Goal: Information Seeking & Learning: Learn about a topic

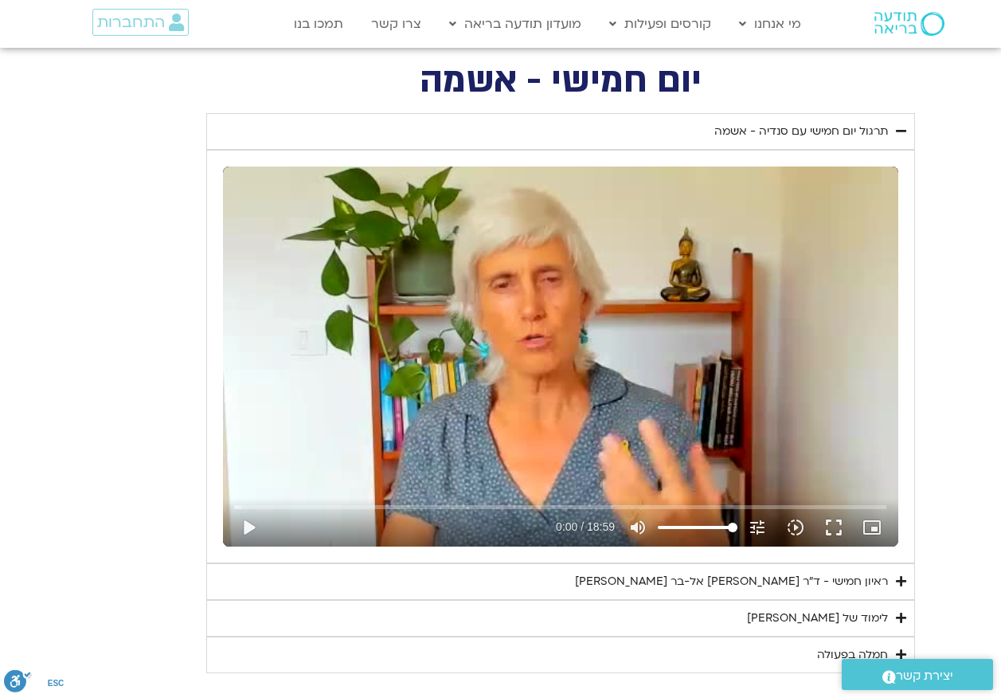
scroll to position [876, 0]
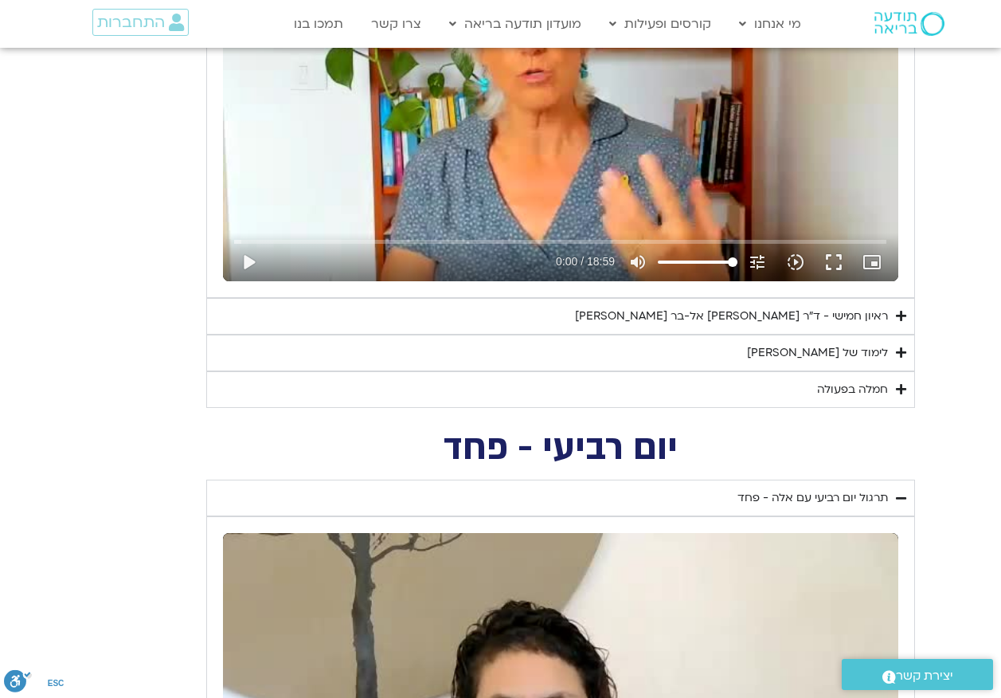
click at [530, 149] on div "Skip Ad 6:00 play_arrow 0:00 / 18:59 volume_up Mute tune Resolution Auto 240p s…" at bounding box center [560, 91] width 675 height 380
click at [383, 238] on input "Seek" at bounding box center [560, 242] width 652 height 10
click at [483, 239] on input "Seek" at bounding box center [560, 242] width 652 height 10
click at [507, 238] on input "Seek" at bounding box center [560, 242] width 652 height 10
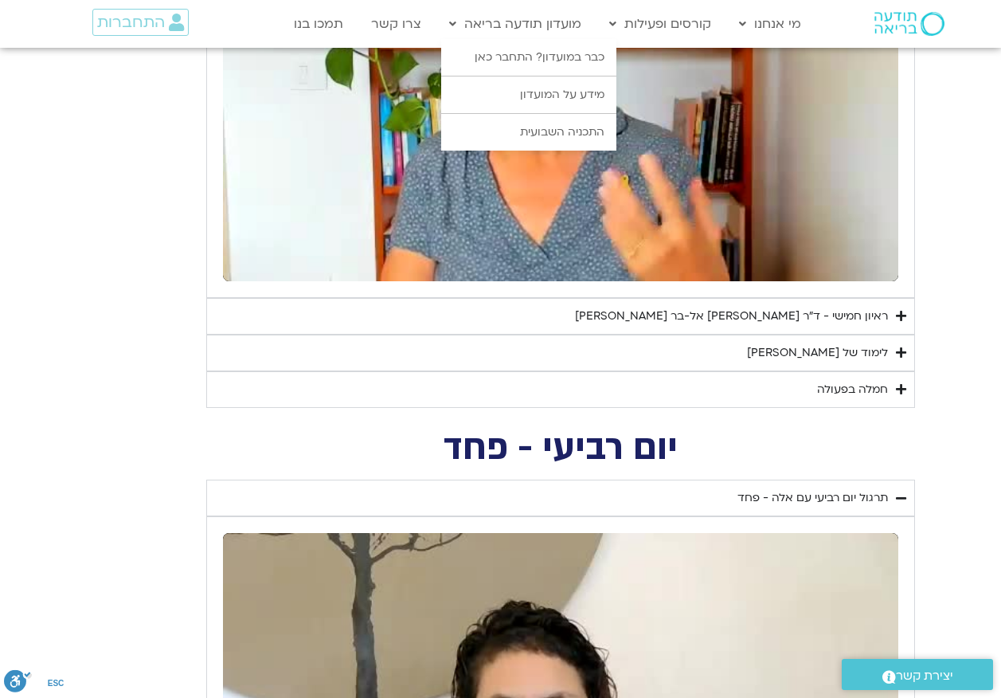
click at [490, 113] on li "מידע על המועדון" at bounding box center [528, 94] width 175 height 37
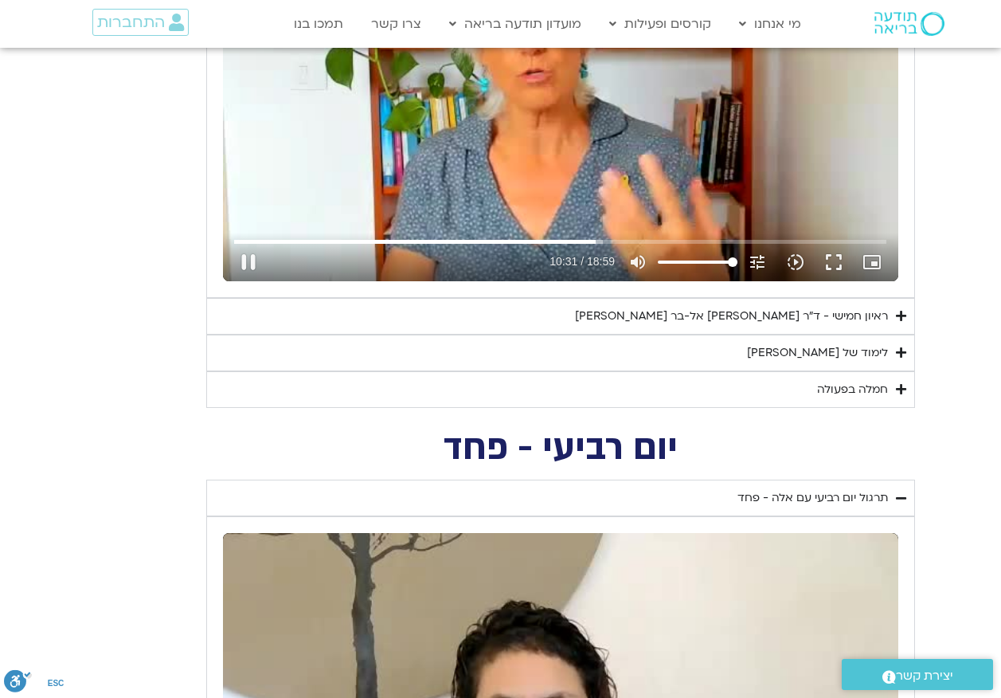
click at [479, 183] on div "Skip Ad 7:57 pause 10:31 / 18:59 volume_up Mute tune Resolution Auto 240p slow_…" at bounding box center [560, 91] width 675 height 380
click at [569, 241] on input "Seek" at bounding box center [560, 242] width 652 height 10
click at [550, 151] on div "Skip Ad 9:47 play_arrow 9:44 / 18:59 volume_up Mute tune Resolution Auto 240p s…" at bounding box center [560, 91] width 675 height 380
click at [472, 127] on div "Skip Ad 6:54 pause 10:50 / 18:59 volume_up Mute tune Resolution Auto 240p slow_…" at bounding box center [560, 91] width 675 height 380
click at [559, 237] on input "Seek" at bounding box center [560, 242] width 652 height 10
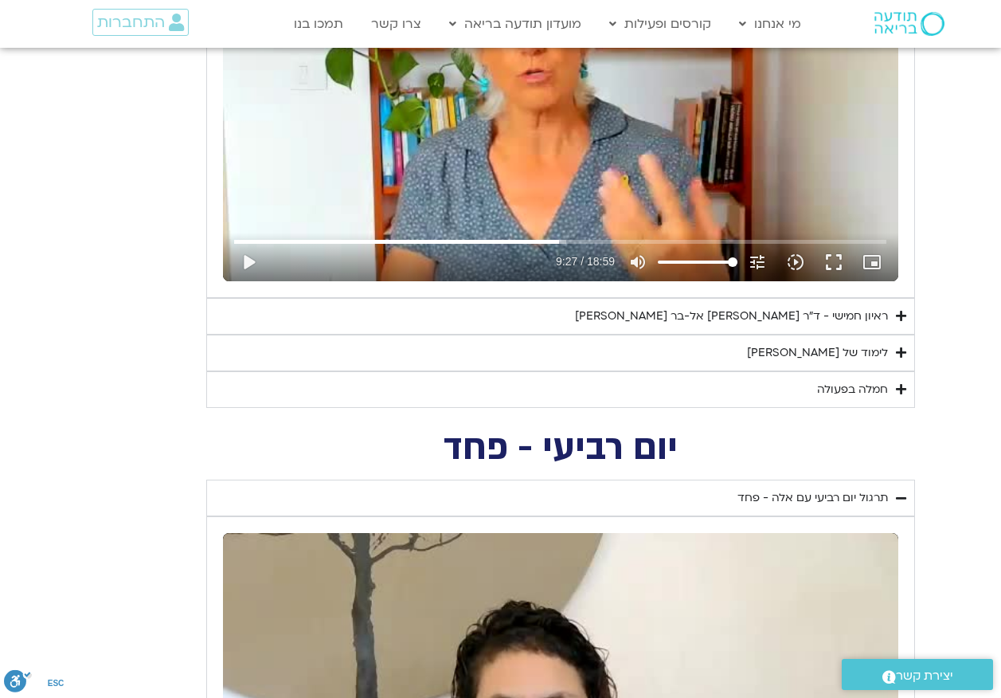
click at [459, 92] on div "Skip Ad 9:28 play_arrow 9:27 / 18:59 volume_up Mute tune Resolution Auto 240p s…" at bounding box center [560, 91] width 675 height 380
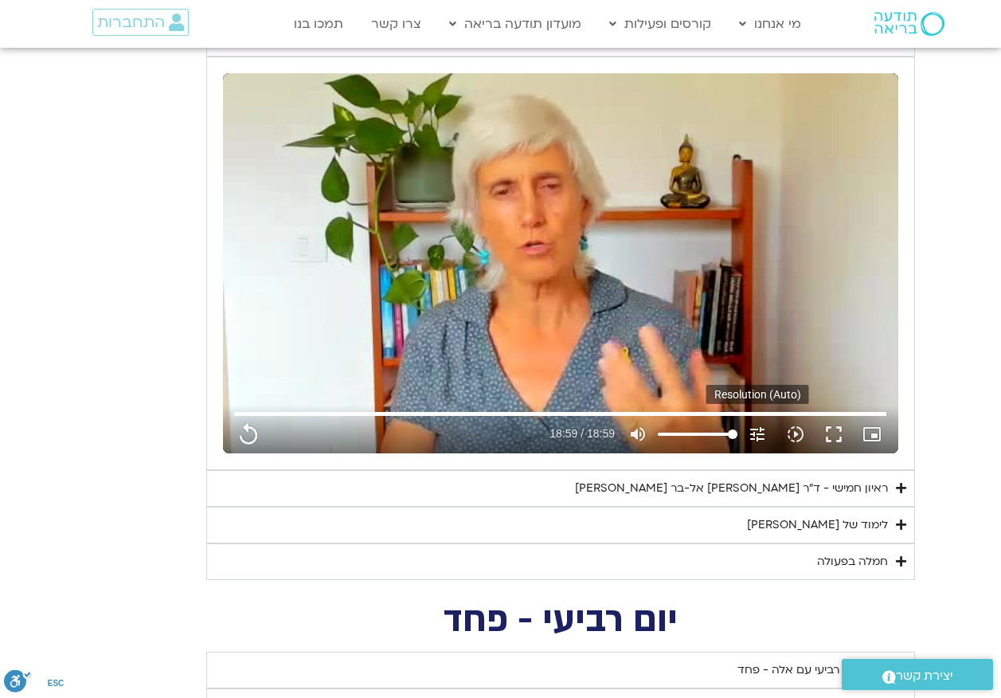
scroll to position [796, 0]
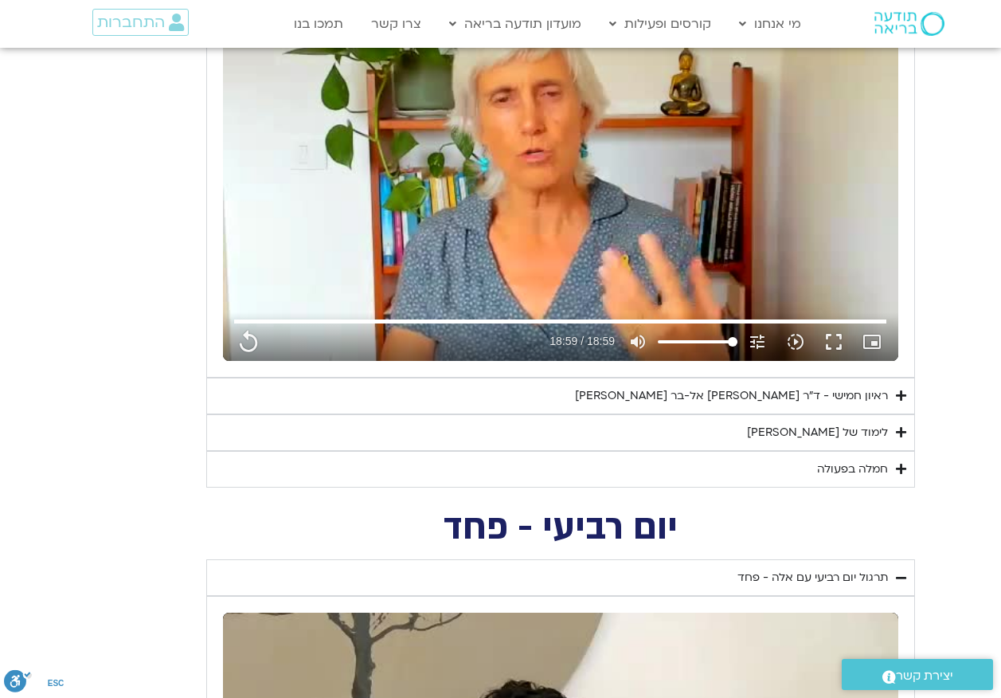
click at [825, 435] on div "לימוד של [PERSON_NAME]" at bounding box center [817, 432] width 141 height 19
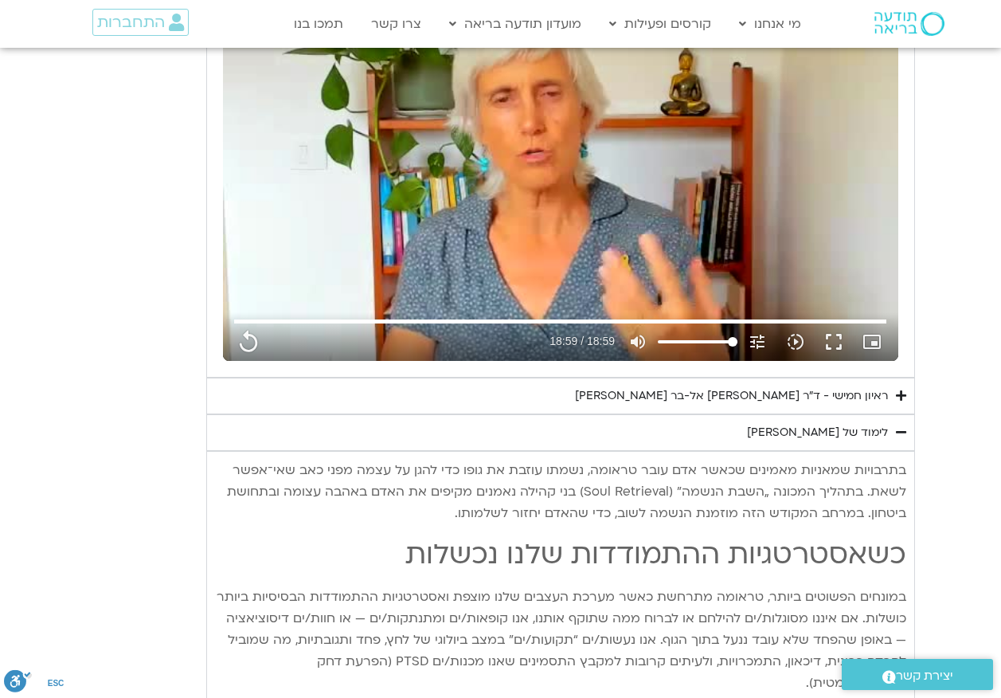
drag, startPoint x: 921, startPoint y: 468, endPoint x: 913, endPoint y: 471, distance: 9.3
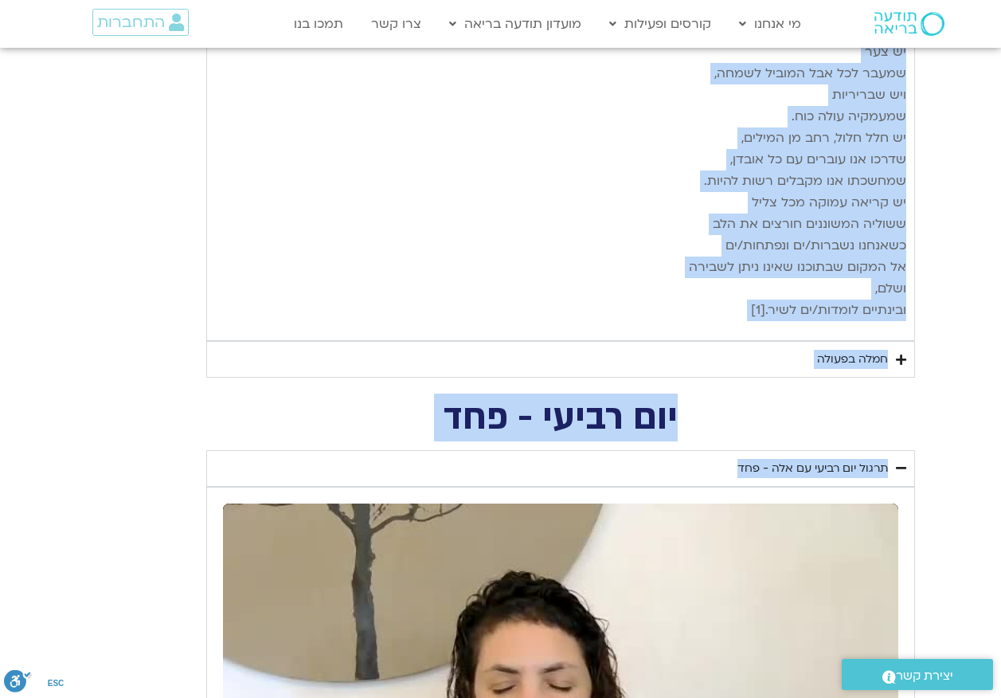
scroll to position [2548, 0]
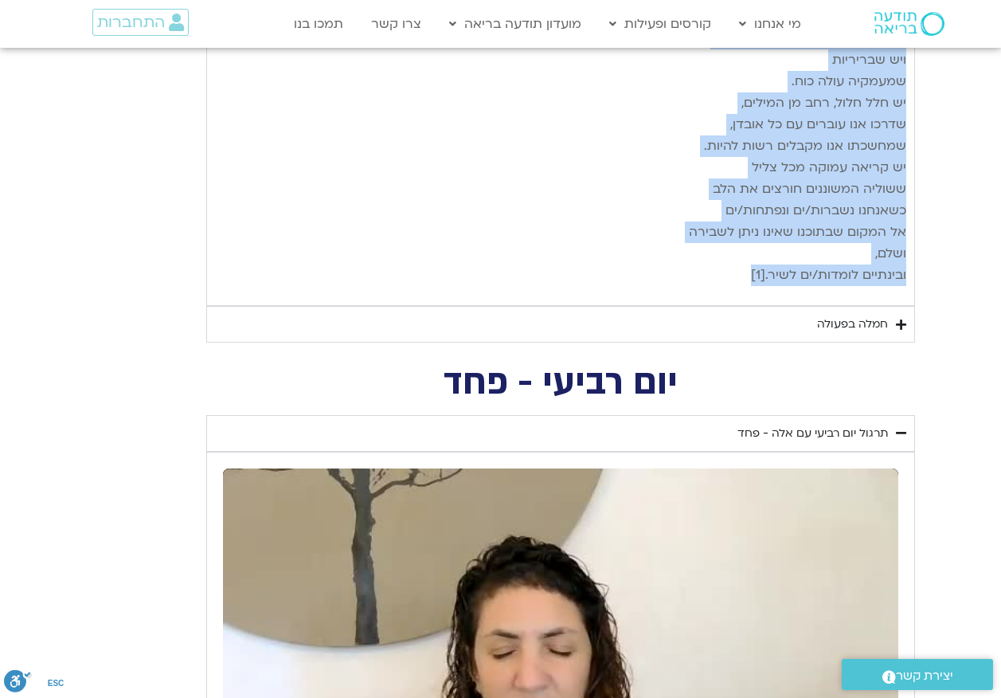
drag, startPoint x: 905, startPoint y: 471, endPoint x: 468, endPoint y: 231, distance: 498.3
copy div "בתרבויות שמאניות מאמינים שכאשר אדם עובר טראומה, נשמתו עוזבת את גופו כדי להגן על…"
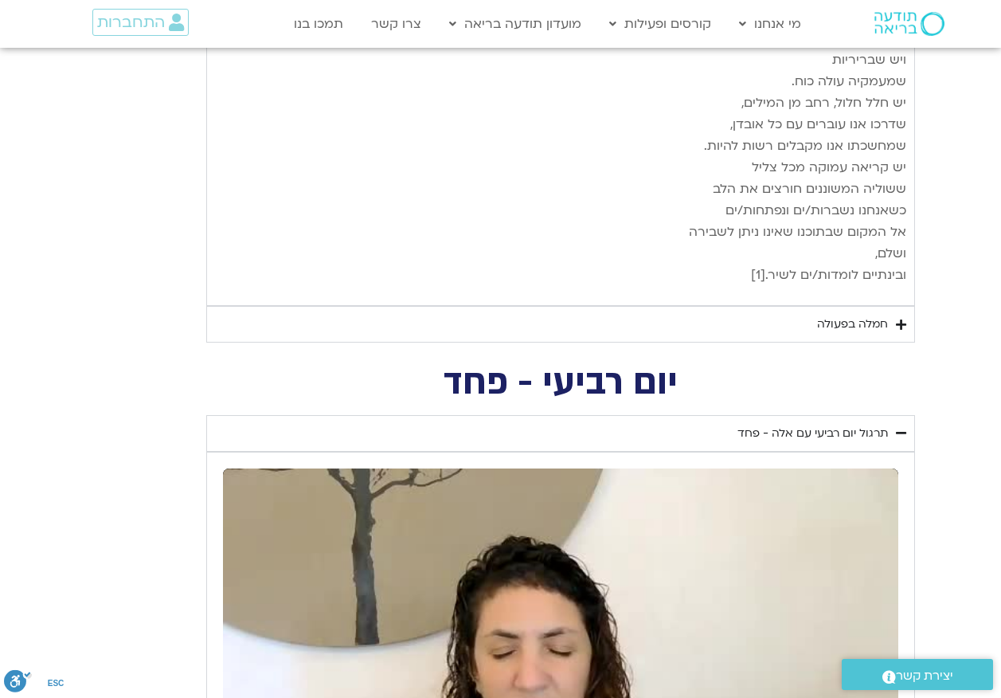
click at [841, 315] on div "חמלה בפעולה" at bounding box center [852, 324] width 71 height 19
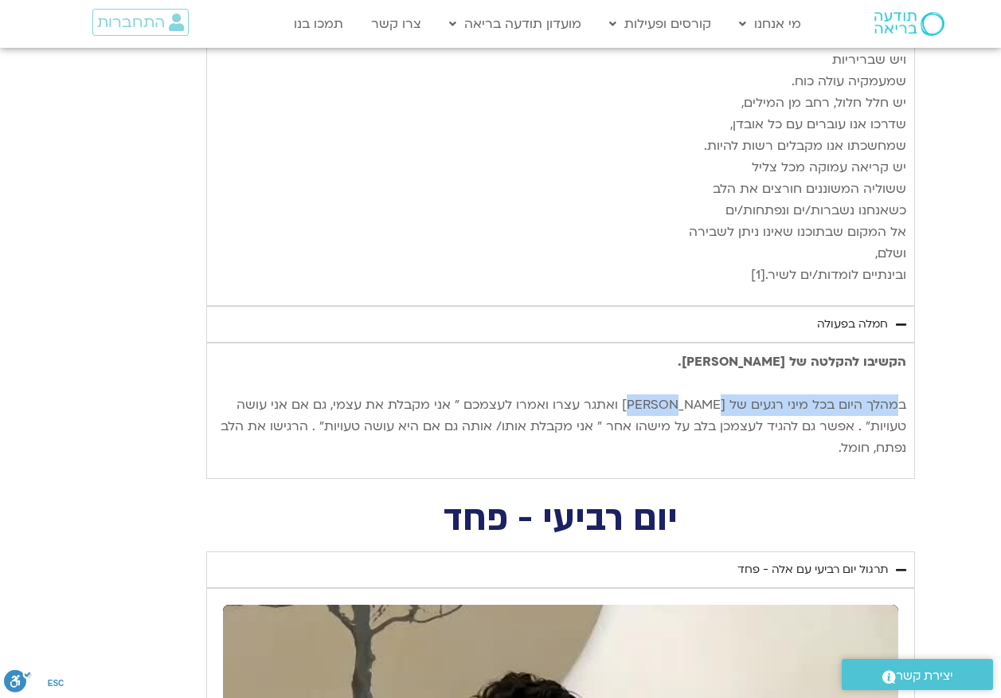
drag, startPoint x: 902, startPoint y: 358, endPoint x: 689, endPoint y: 370, distance: 213.0
click at [689, 370] on p "הקשיבו להקלטה של סנדיה. במהלך היום בכל מיני רגעים של קושי ואתגר עצרו ואמרו לעצמ…" at bounding box center [560, 405] width 691 height 108
click at [877, 371] on p "הקשיבו להקלטה של סנדיה. במהלך היום בכל מיני רגעים של קושי ואתגר עצרו ואמרו לעצמ…" at bounding box center [560, 405] width 691 height 108
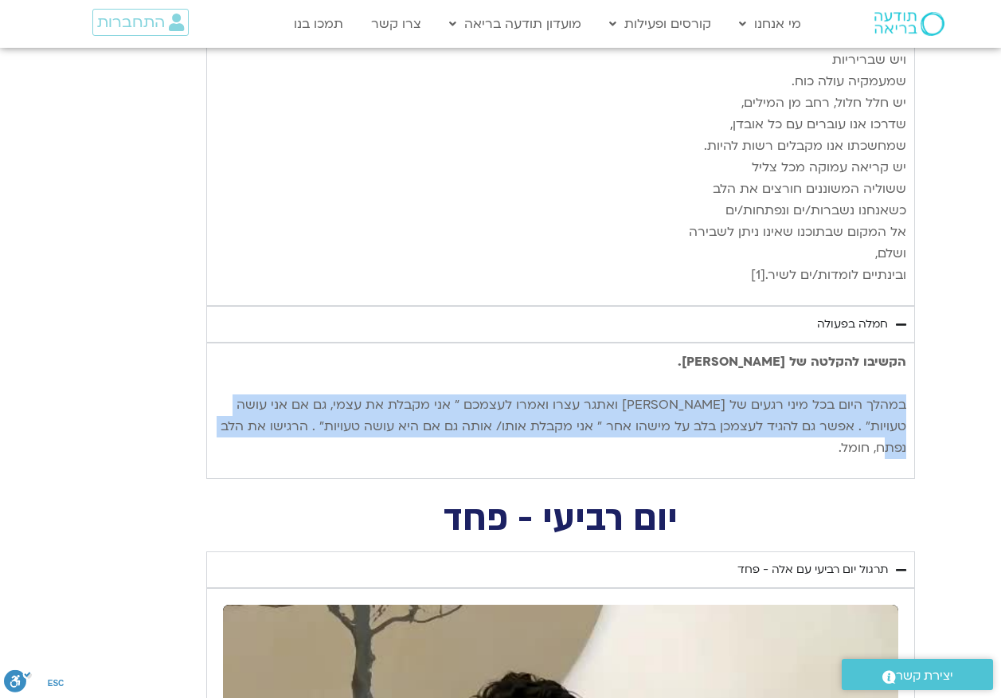
drag, startPoint x: 905, startPoint y: 357, endPoint x: 208, endPoint y: 382, distance: 697.3
click at [208, 382] on div "הקשיבו להקלטה של סנדיה. במהלך היום בכל מיני רגעים של קושי ואתגר עצרו ואמרו לעצמ…" at bounding box center [560, 410] width 709 height 136
drag, startPoint x: 208, startPoint y: 382, endPoint x: 325, endPoint y: 369, distance: 117.9
copy p "במהלך היום בכל מיני רגעים של [PERSON_NAME] ואתגר עצרו ואמרו לעצמכם ״ אני מקבלת …"
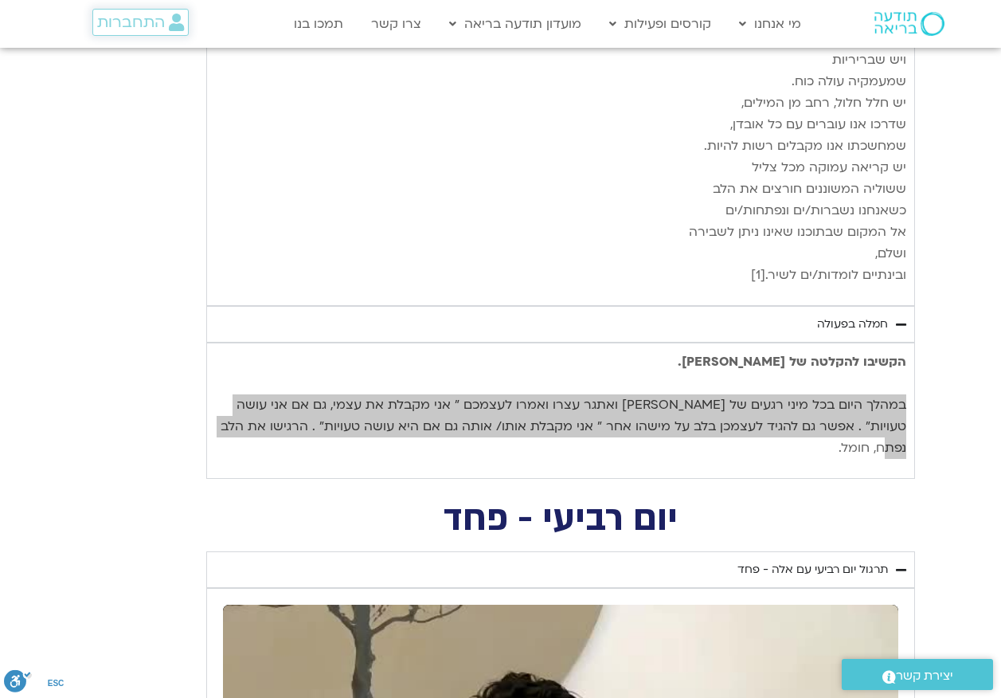
type input "1139.36"
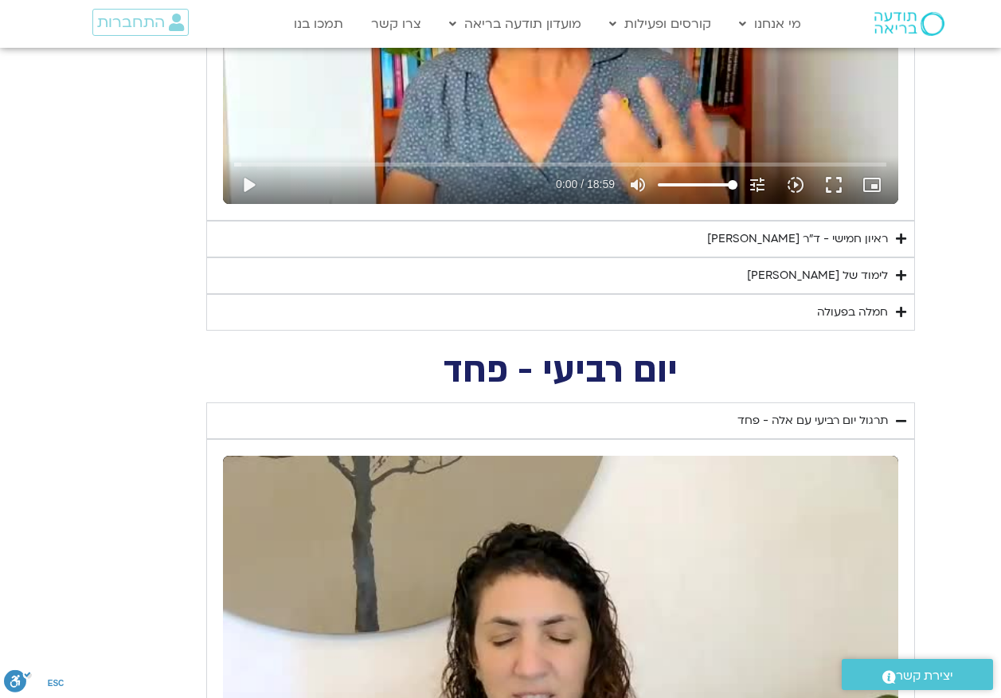
scroll to position [956, 0]
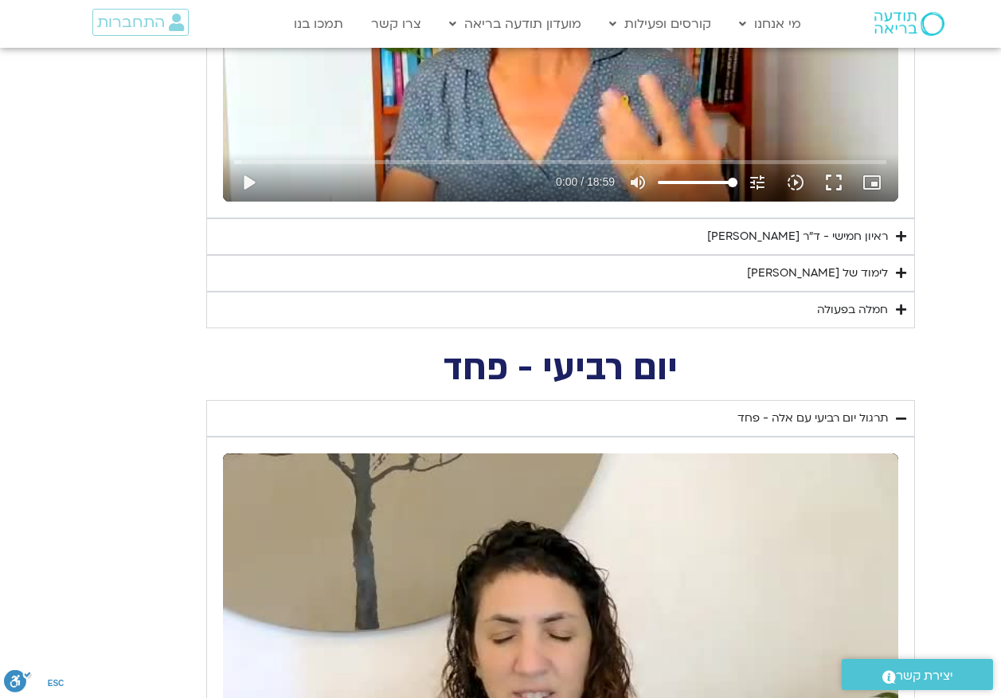
click at [873, 307] on div "חמלה בפעולה" at bounding box center [852, 309] width 71 height 19
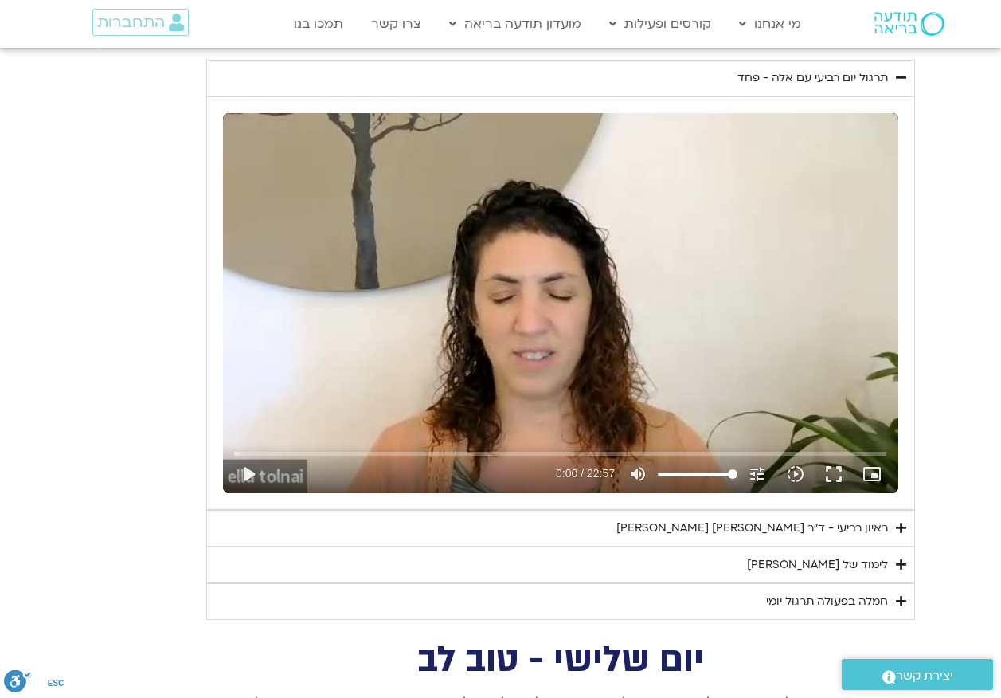
scroll to position [1434, 0]
click at [636, 266] on div "Skip Ad 19:14 play_arrow 0:00 / 22:57 volume_up Mute tune Resolution Auto 240p …" at bounding box center [560, 302] width 675 height 380
type input "6.781624"
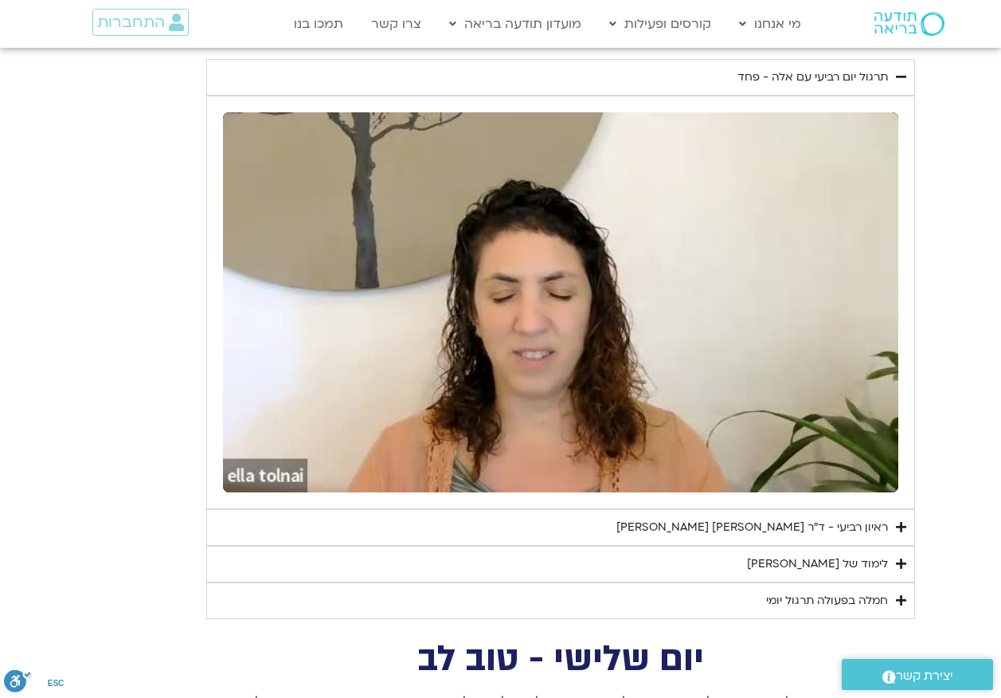
click at [831, 554] on div "לימוד של [PERSON_NAME]" at bounding box center [817, 563] width 141 height 19
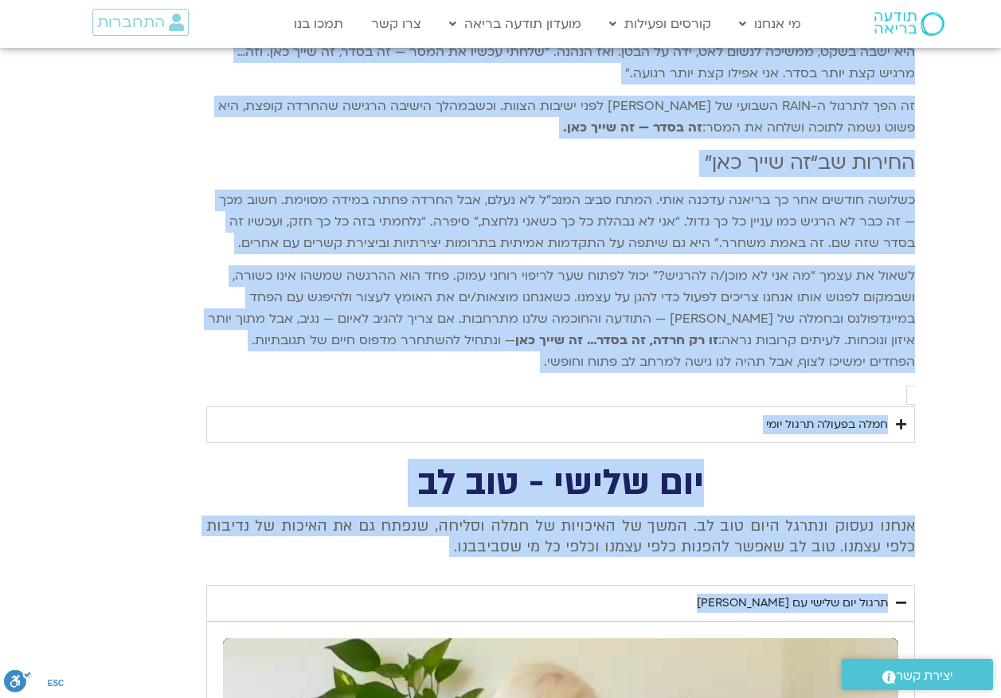
scroll to position [2803, 0]
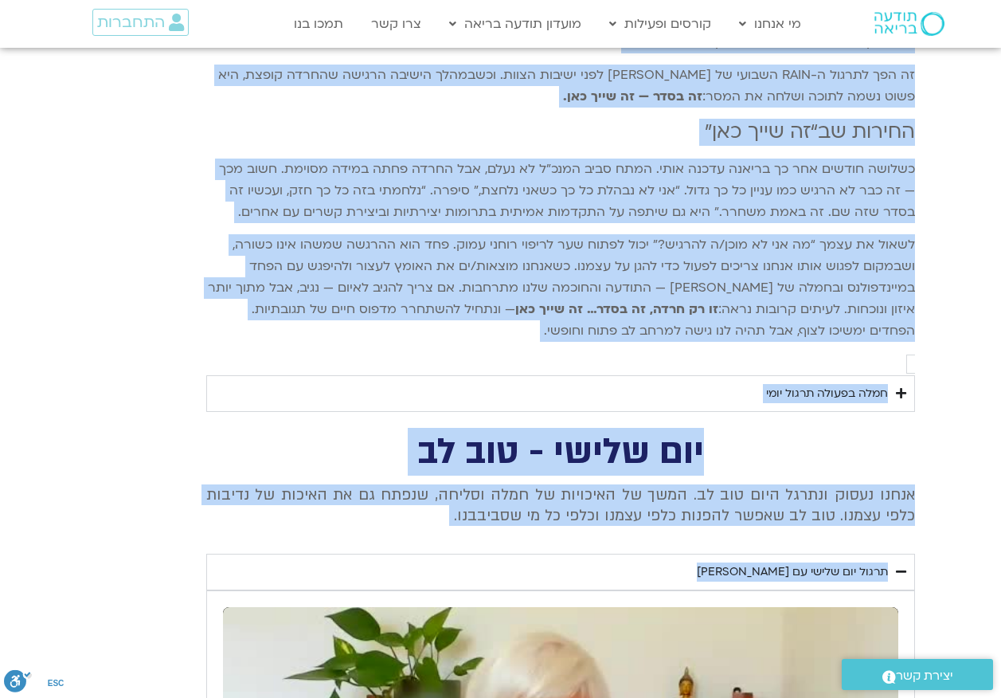
drag, startPoint x: 909, startPoint y: 582, endPoint x: 572, endPoint y: 281, distance: 451.8
drag, startPoint x: 572, startPoint y: 281, endPoint x: 669, endPoint y: 187, distance: 135.2
copy div "lorem ip dolo sitam CONS adipis elit sedd eius te inci: utla etdolor – magna al…"
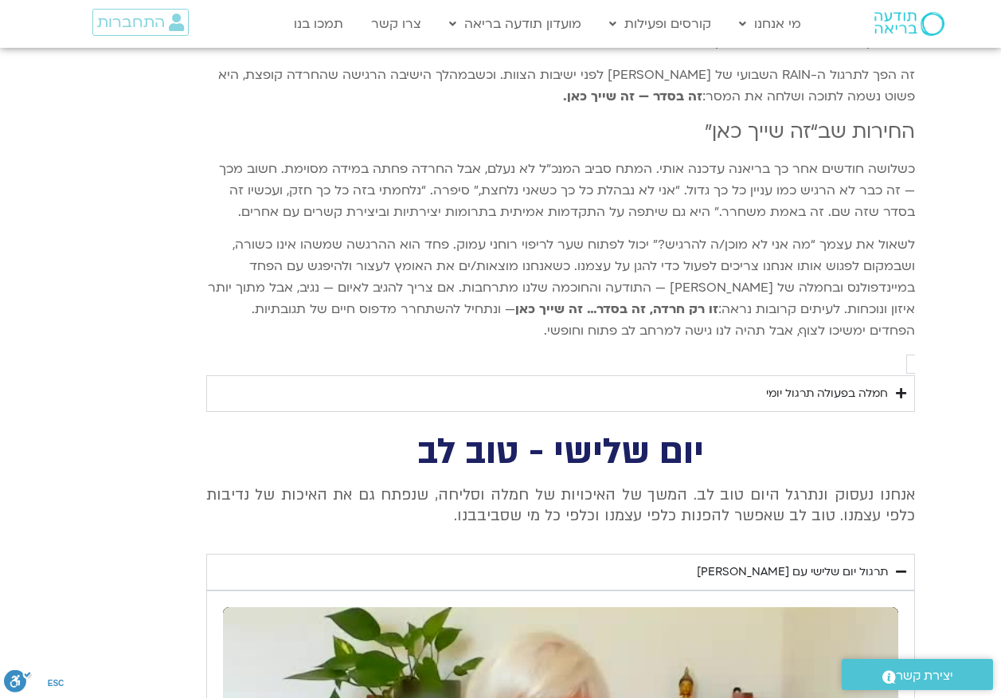
click at [786, 384] on div "חמלה בפעולה תרגול יומי" at bounding box center [827, 393] width 122 height 19
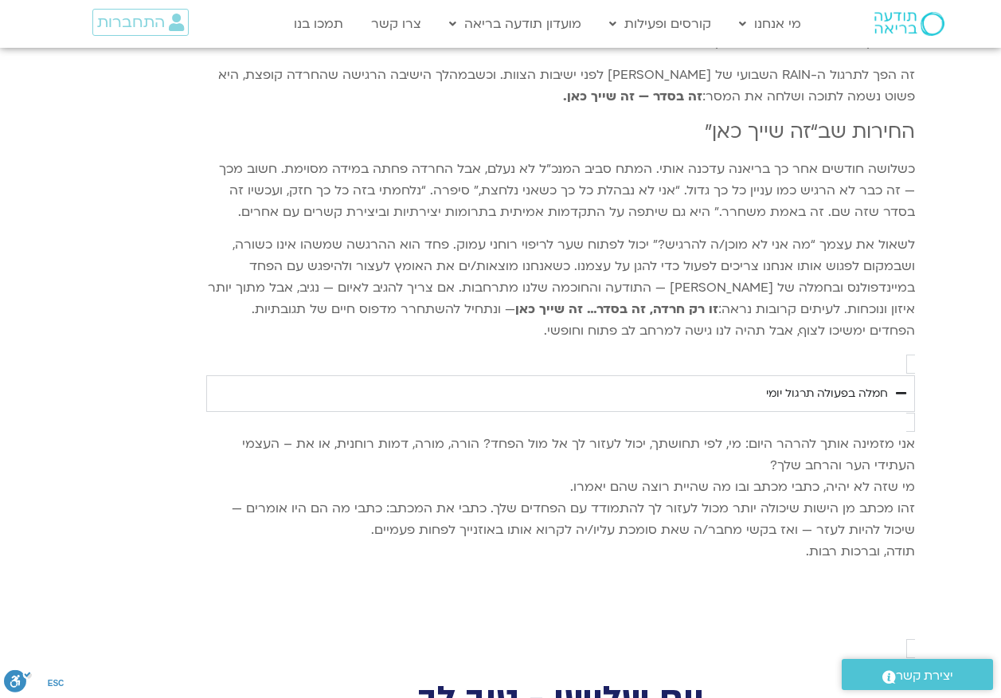
click at [906, 413] on div "אני מזמינה אותך להרהר היום: מי, לפי תחושתך, יכול לעזור לך אל מול הפחד? הורה, מו…" at bounding box center [560, 535] width 709 height 245
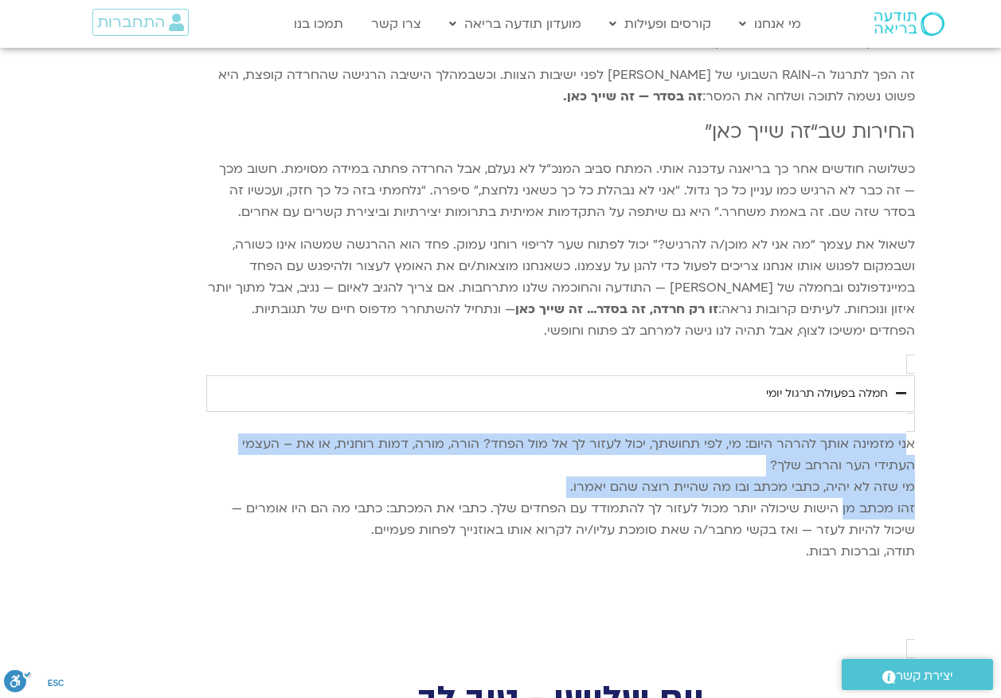
drag, startPoint x: 902, startPoint y: 362, endPoint x: 843, endPoint y: 419, distance: 81.1
click at [840, 433] on p "אני מזמינה אותך להרהר היום: מי, לפי תחושתך, יכול לעזור לך אל מול הפחד? הורה, מו…" at bounding box center [560, 497] width 709 height 129
drag, startPoint x: 843, startPoint y: 419, endPoint x: 889, endPoint y: 393, distance: 52.5
click at [886, 433] on p "אני מזמינה אותך להרהר היום: מי, לפי תחושתך, יכול לעזור לך אל מול הפחד? הורה, מו…" at bounding box center [560, 497] width 709 height 129
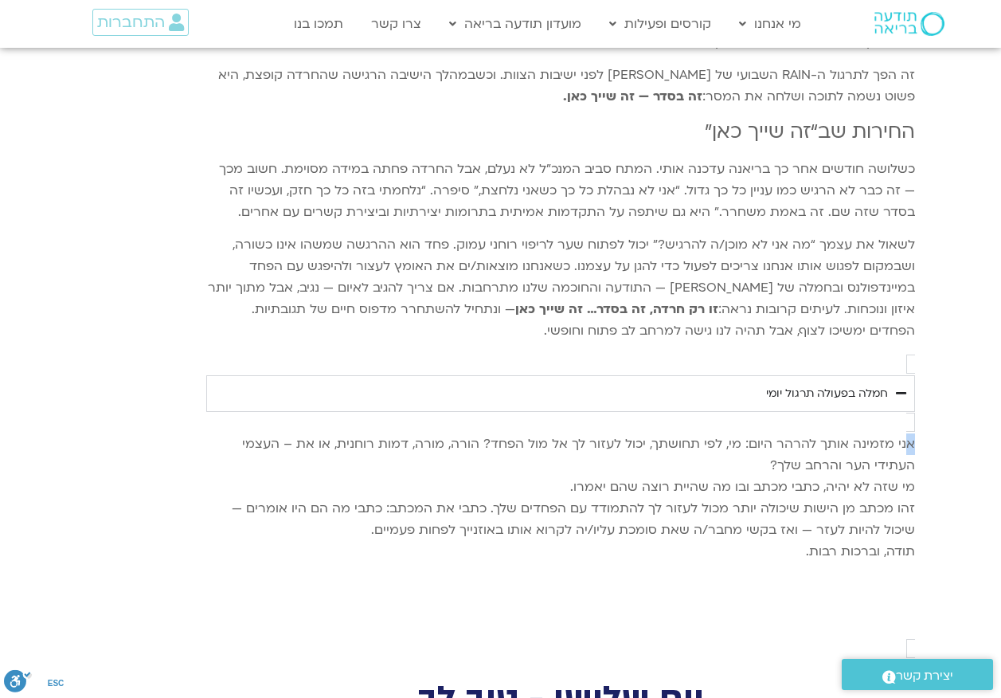
click at [902, 413] on div "אני מזמינה אותך להרהר היום: מי, לפי תחושתך, יכול לעזור לך אל מול הפחד? הורה, מו…" at bounding box center [560, 535] width 709 height 245
click at [902, 433] on p "אני מזמינה אותך להרהר היום: מי, לפי תחושתך, יכול לעזור לך אל מול הפחד? הורה, מו…" at bounding box center [560, 497] width 709 height 129
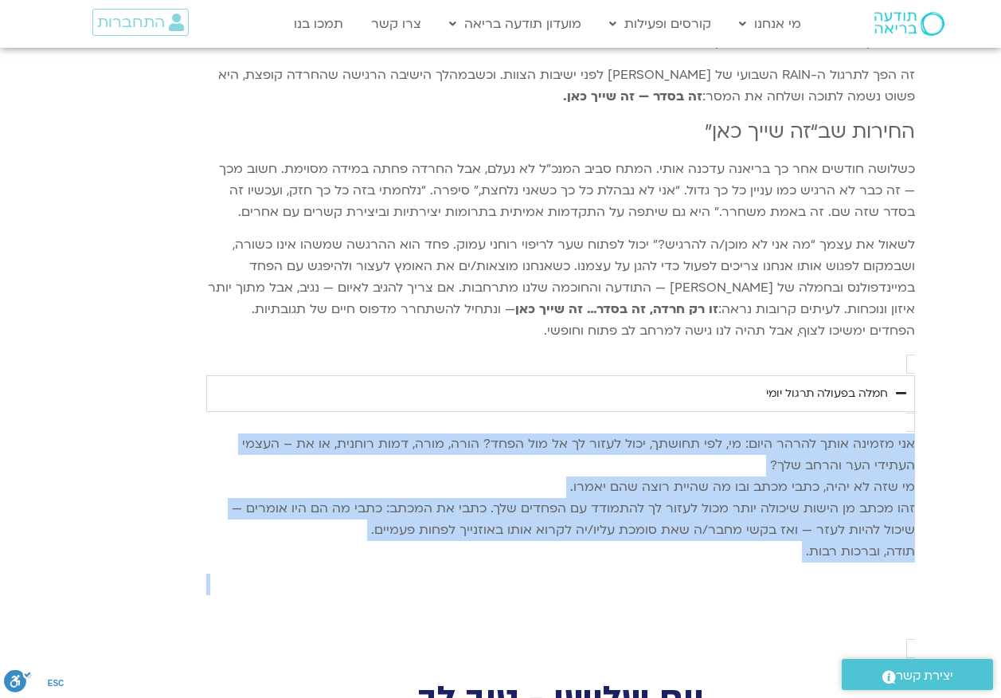
drag, startPoint x: 904, startPoint y: 364, endPoint x: 773, endPoint y: 490, distance: 181.9
click at [773, 490] on div "אני מזמינה אותך להרהר היום: מי, לפי תחושתך, יכול לעזור לך אל מול הפחד? הורה, מו…" at bounding box center [560, 524] width 709 height 183
drag, startPoint x: 773, startPoint y: 490, endPoint x: 856, endPoint y: 410, distance: 115.5
copy div "אני מזמינה אותך להרהר היום: מי, לפי תחושתך, יכול לעזור לך אל מול הפחד? הורה, מו…"
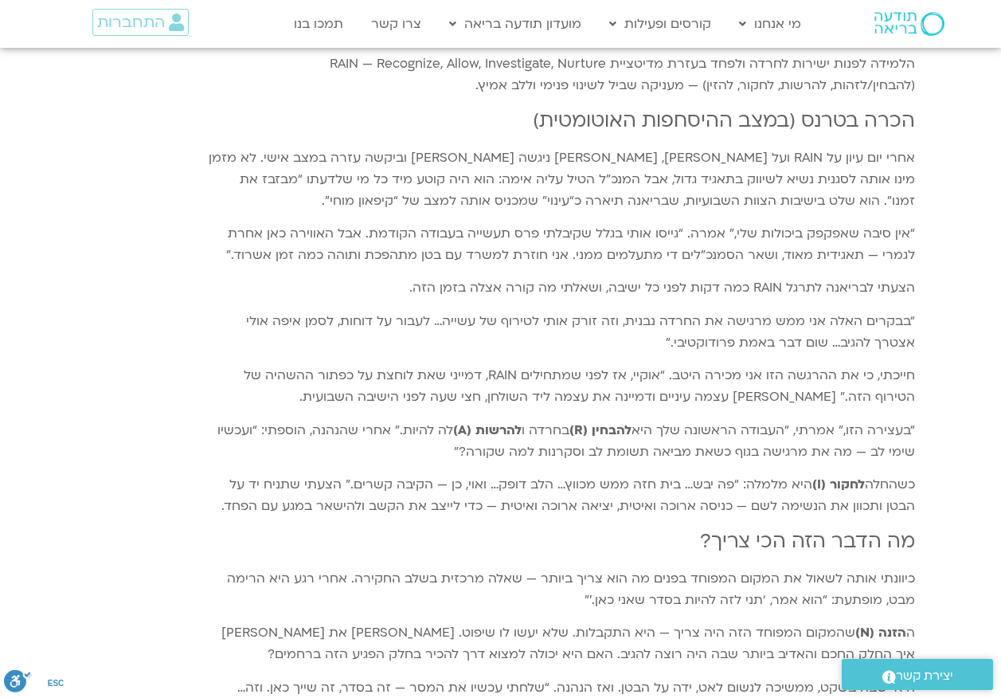
scroll to position [1767, 0]
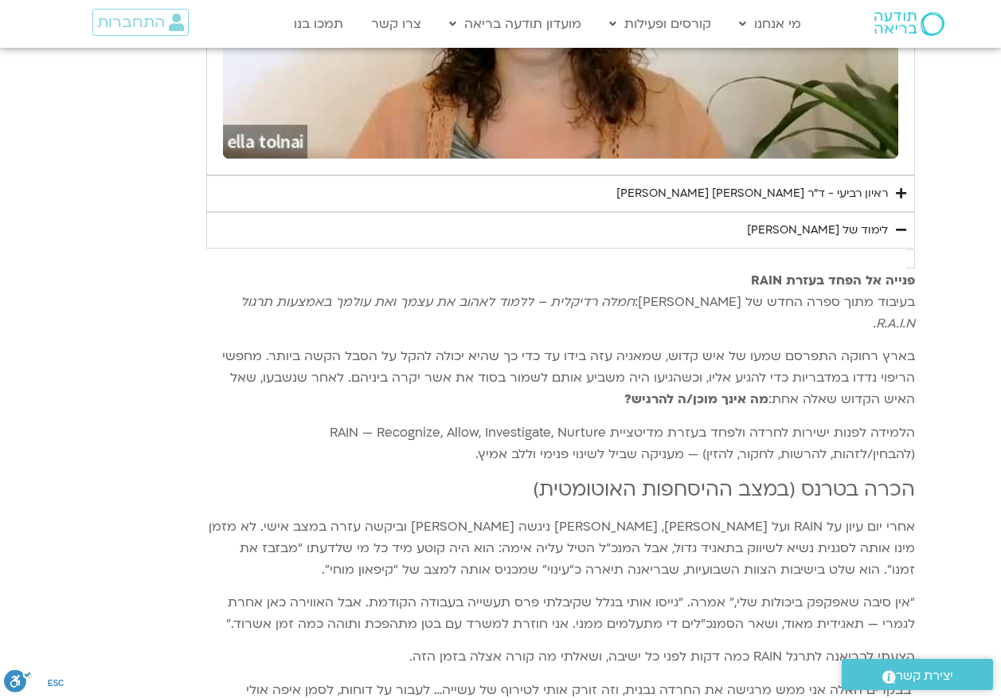
click at [831, 221] on div "לימוד של [PERSON_NAME]" at bounding box center [817, 230] width 141 height 19
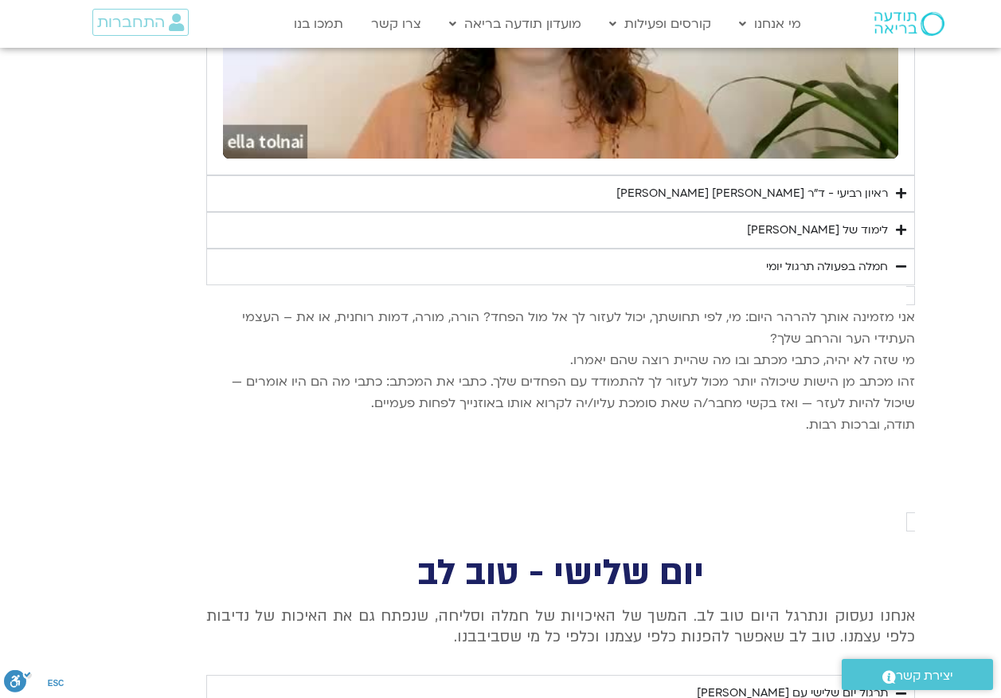
click at [849, 184] on div "ראיון רביעי - ד"ר [PERSON_NAME] [PERSON_NAME]" at bounding box center [752, 193] width 272 height 19
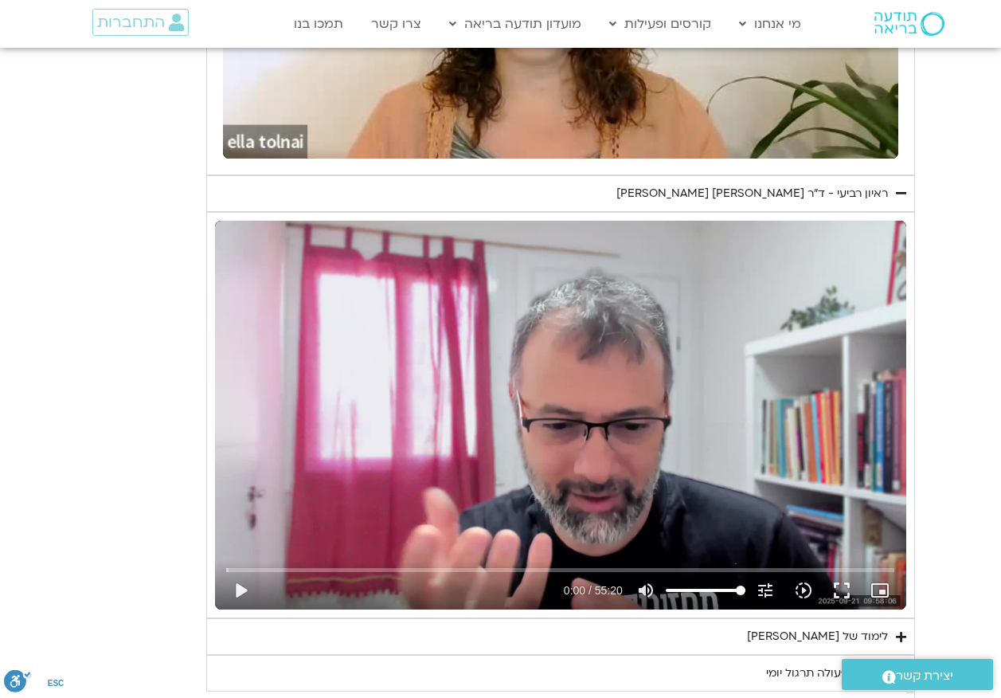
click at [463, 557] on div "Skip Ad 19:28 play_arrow 0:00 / 55:20 volume_up Mute tune Resolution Auto 720p …" at bounding box center [560, 583] width 678 height 52
click at [457, 565] on input "Seek" at bounding box center [560, 570] width 668 height 10
drag, startPoint x: 457, startPoint y: 550, endPoint x: 209, endPoint y: 555, distance: 247.7
type input "0"
click at [226, 565] on input "Seek" at bounding box center [560, 570] width 668 height 10
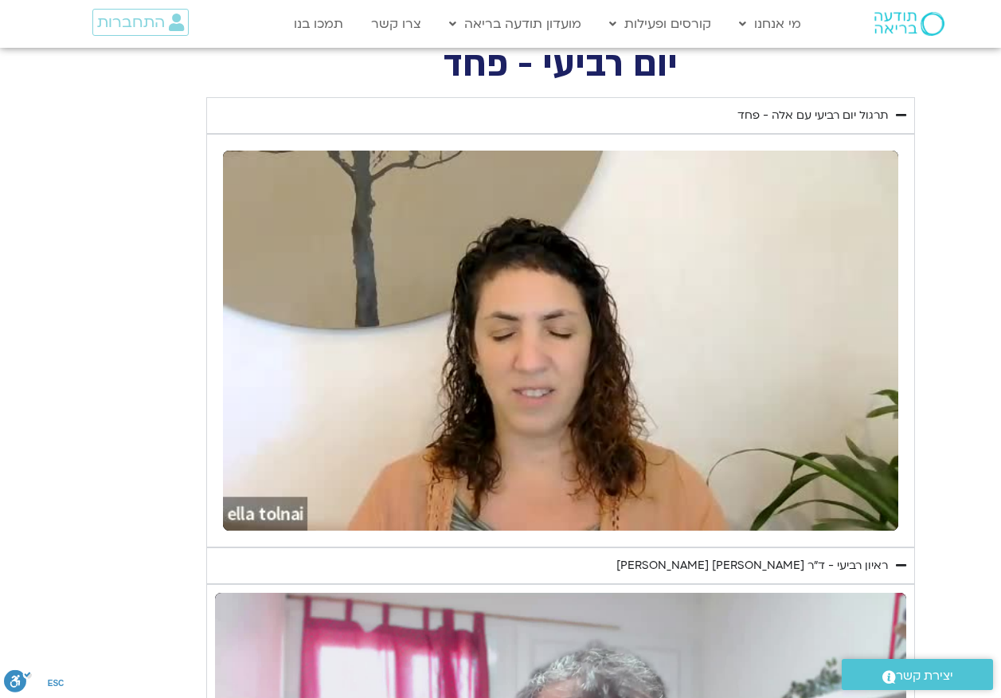
scroll to position [1369, 0]
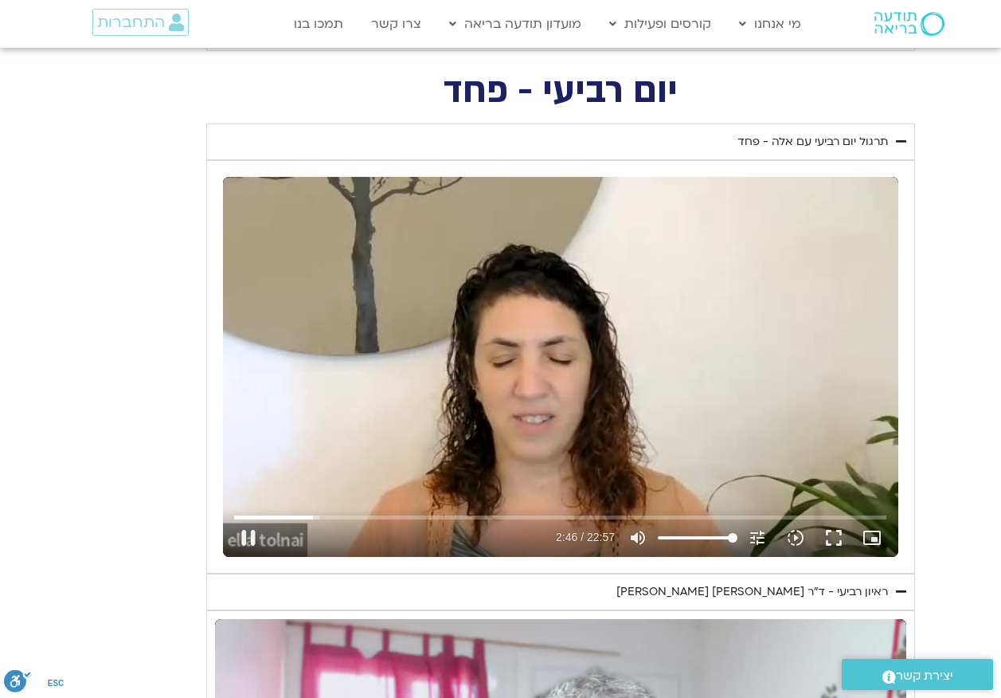
click at [445, 295] on div "Skip Ad 19:47 pause 2:46 / 22:57 volume_up Mute tune Resolution Auto 240p slow_…" at bounding box center [560, 367] width 675 height 380
click at [418, 347] on div "Skip Ad 19:47 play_arrow 2:46 / 22:57 volume_up Mute tune Resolution Auto 240p …" at bounding box center [560, 367] width 675 height 380
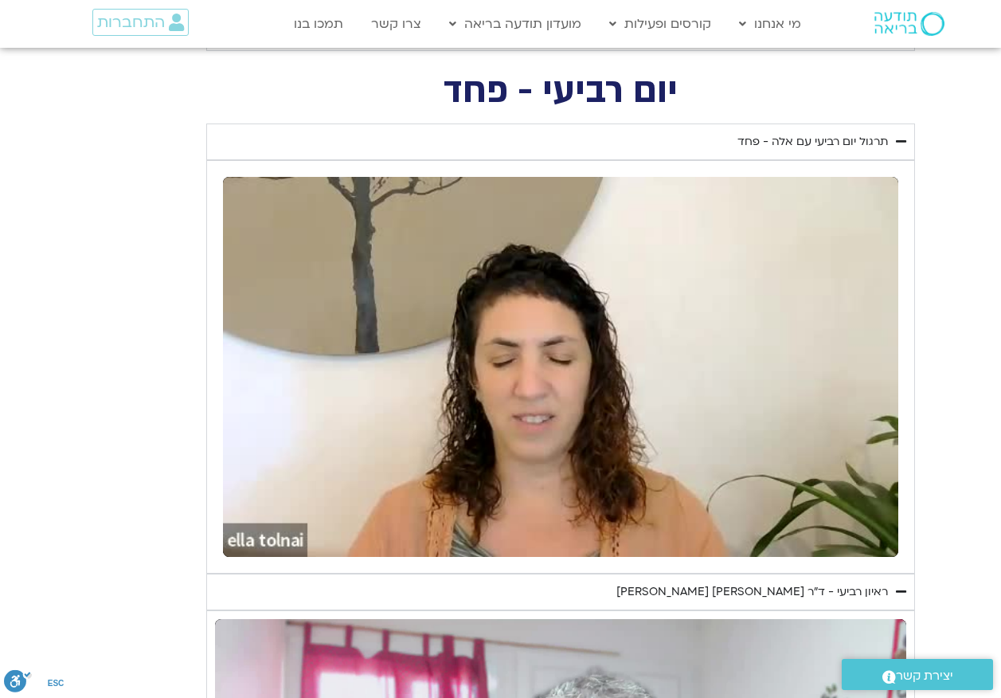
click at [418, 347] on div "Skip Ad 19:47 pause 2:48 / 22:57 volume_up Mute tune Resolution Auto 240p slow_…" at bounding box center [560, 367] width 675 height 380
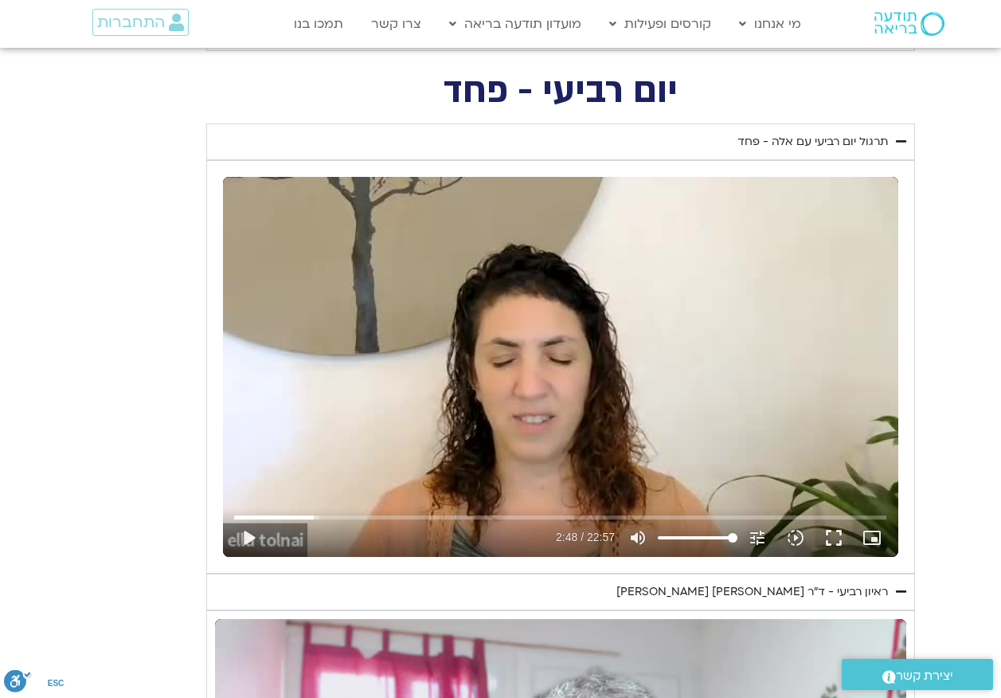
click at [461, 371] on div "Skip Ad 19:47 play_arrow 2:48 / 22:57 volume_up Mute tune Resolution Auto 240p …" at bounding box center [560, 367] width 675 height 380
click at [405, 377] on div "Skip Ad 19:47 pause 3:42 / 22:57 volume_up Mute tune Resolution Auto 240p slow_…" at bounding box center [560, 367] width 675 height 380
click at [587, 375] on div "Skip Ad 11:09 play_arrow 3:42 / 22:57 volume_up Mute tune Resolution Auto 240p …" at bounding box center [560, 367] width 675 height 380
click at [327, 512] on input "Seek" at bounding box center [560, 517] width 652 height 10
click at [341, 512] on input "Seek" at bounding box center [560, 517] width 652 height 10
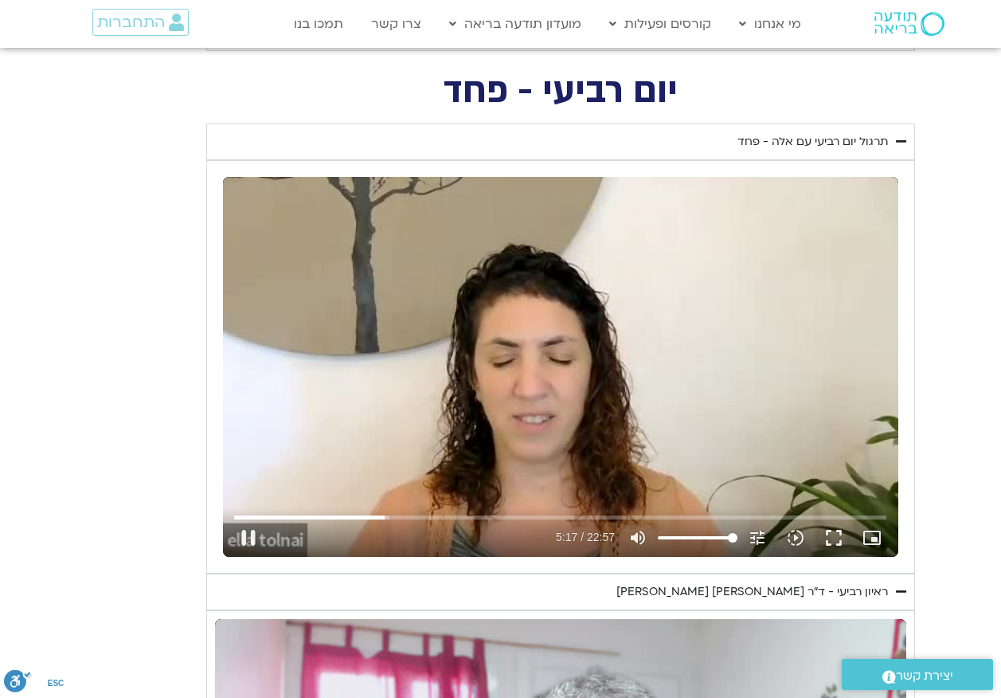
click at [447, 300] on div "Skip Ad 10:20 pause 5:17 / 22:57 volume_up Mute tune Resolution Auto 240p slow_…" at bounding box center [560, 367] width 675 height 380
click at [360, 342] on div "Skip Ad 10:20 play_arrow 5:17 / 22:57 volume_up Mute tune Resolution Auto 240p …" at bounding box center [560, 367] width 675 height 380
click at [390, 279] on div "Skip Ad 10:20 pause 5:20 / 22:57 volume_up Mute tune Resolution Auto 240p slow_…" at bounding box center [560, 367] width 675 height 380
click at [342, 268] on div "Skip Ad 10:20 play_arrow 5:21 / 22:57 volume_up Mute tune Resolution Auto 240p …" at bounding box center [560, 367] width 675 height 380
click at [364, 338] on div "Skip Ad 10:20 pause 6:20 / 22:57 volume_up Mute tune Resolution Auto 240p slow_…" at bounding box center [560, 367] width 675 height 380
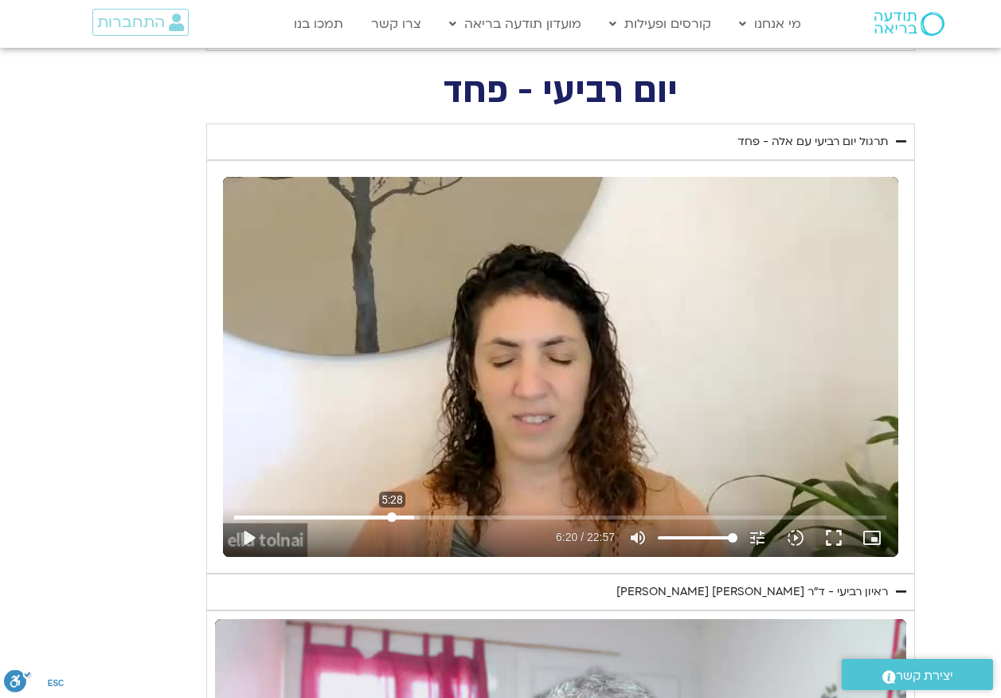
click at [392, 512] on input "Seek" at bounding box center [560, 517] width 652 height 10
click at [417, 363] on div "Skip Ad 5:26 play_arrow 5:27 / 22:57 volume_up Mute tune Resolution Auto 240p s…" at bounding box center [560, 367] width 675 height 380
click at [382, 512] on input "Seek" at bounding box center [560, 517] width 652 height 10
click at [377, 512] on input "Seek" at bounding box center [560, 517] width 652 height 10
click at [362, 512] on input "Seek" at bounding box center [560, 517] width 652 height 10
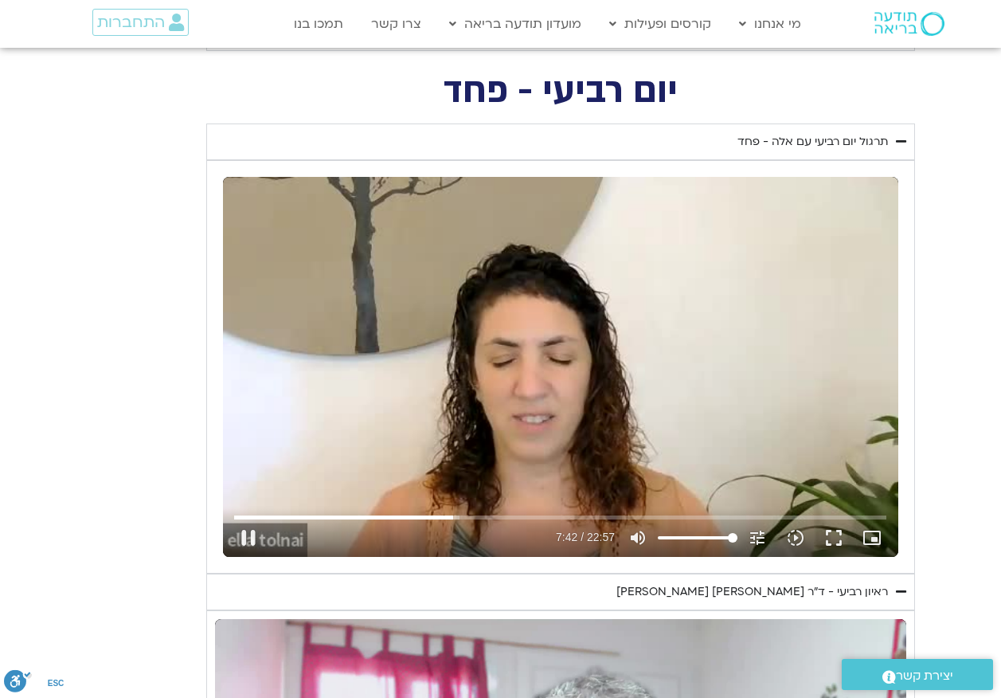
click at [438, 305] on div "Skip Ad 4:26 pause 7:42 / 22:57 volume_up Mute tune Resolution Auto 240p slow_m…" at bounding box center [560, 367] width 675 height 380
click at [546, 248] on div "Skip Ad 4:26 play_arrow 7:43 / 22:57 volume_up Mute tune Resolution Auto 240p s…" at bounding box center [560, 367] width 675 height 380
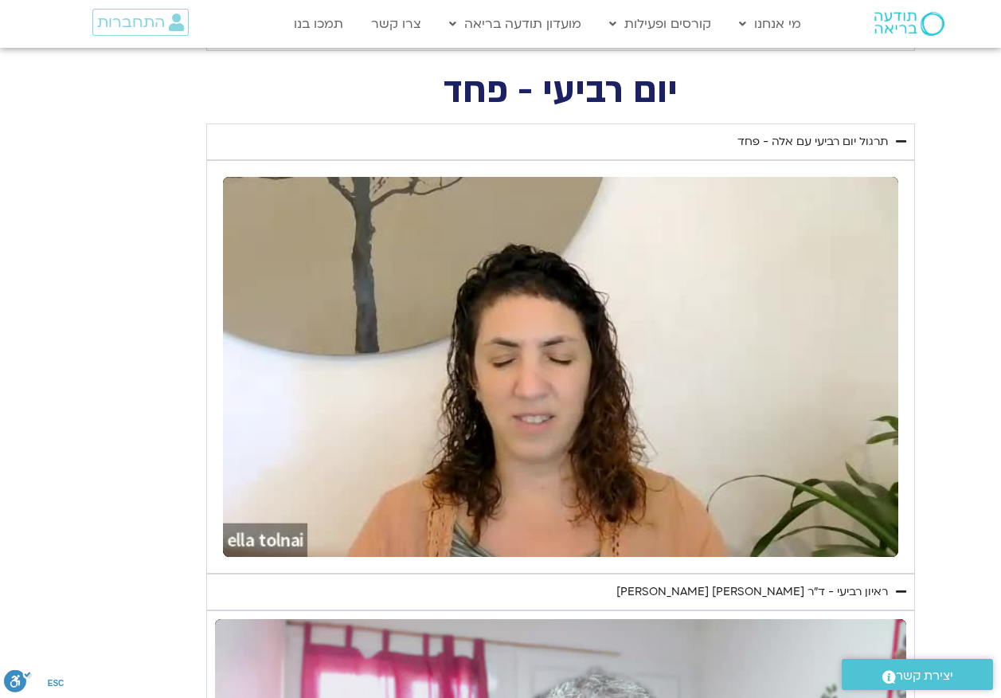
click at [526, 291] on div "Skip Ad 11:59 pause 9:51 / 22:57 volume_up Mute tune Resolution Auto 240p slow_…" at bounding box center [560, 367] width 675 height 380
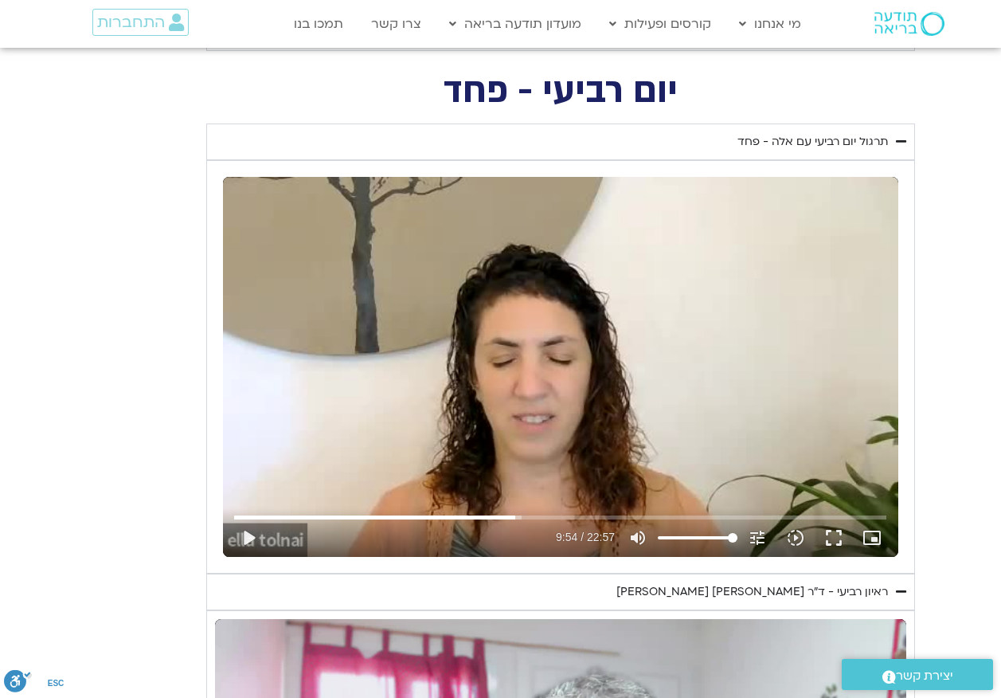
click at [596, 398] on div "Skip Ad 12:31 play_arrow 9:54 / 22:57 volume_up Mute tune Resolution Auto 240p …" at bounding box center [560, 367] width 675 height 380
click at [526, 307] on div "Skip Ad 13:58 pause 13:36 / 22:57 volume_up Mute tune Resolution Auto 240p slow…" at bounding box center [560, 367] width 675 height 380
click at [612, 353] on div "Skip Ad 13:58 play_arrow 13:36 / 22:57 volume_up Mute tune Resolution Auto 240p…" at bounding box center [560, 367] width 675 height 380
click at [543, 315] on div "Skip Ad 13:58 pause 16:49 / 22:57 volume_up Mute tune Resolution Auto 240p slow…" at bounding box center [560, 367] width 675 height 380
click at [697, 512] on input "Seek" at bounding box center [560, 517] width 652 height 10
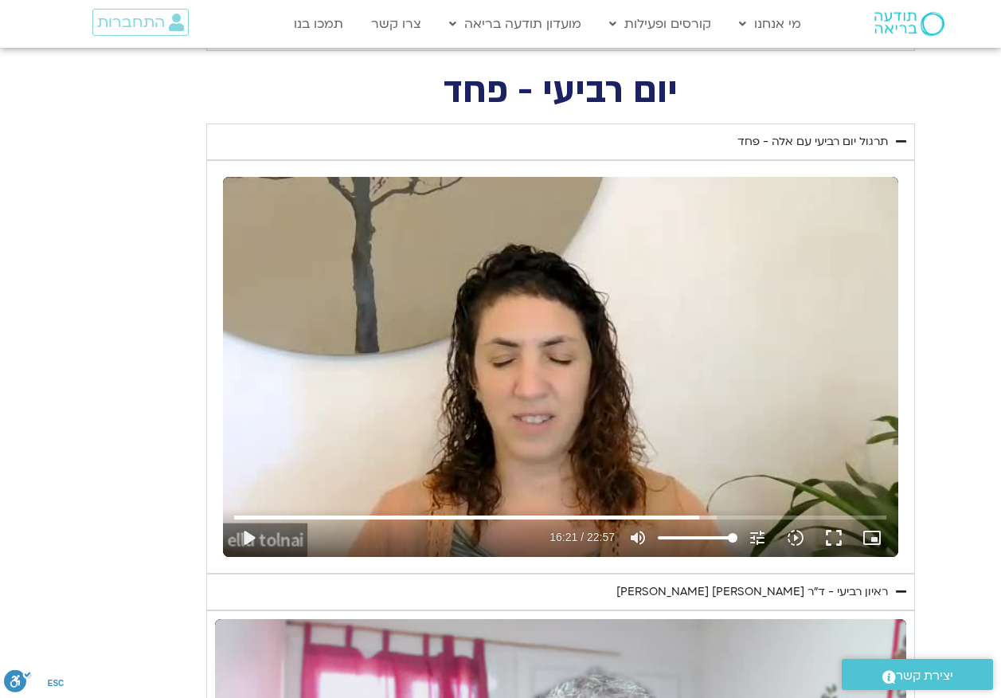
click at [543, 355] on div "Skip Ad 16:22 play_arrow 16:21 / 22:57 volume_up Mute tune Resolution Auto 240p…" at bounding box center [560, 367] width 675 height 380
click at [665, 512] on input "Seek" at bounding box center [560, 517] width 652 height 10
type input "920.680593"
click at [870, 528] on icon "picture_in_picture_alt" at bounding box center [871, 537] width 19 height 19
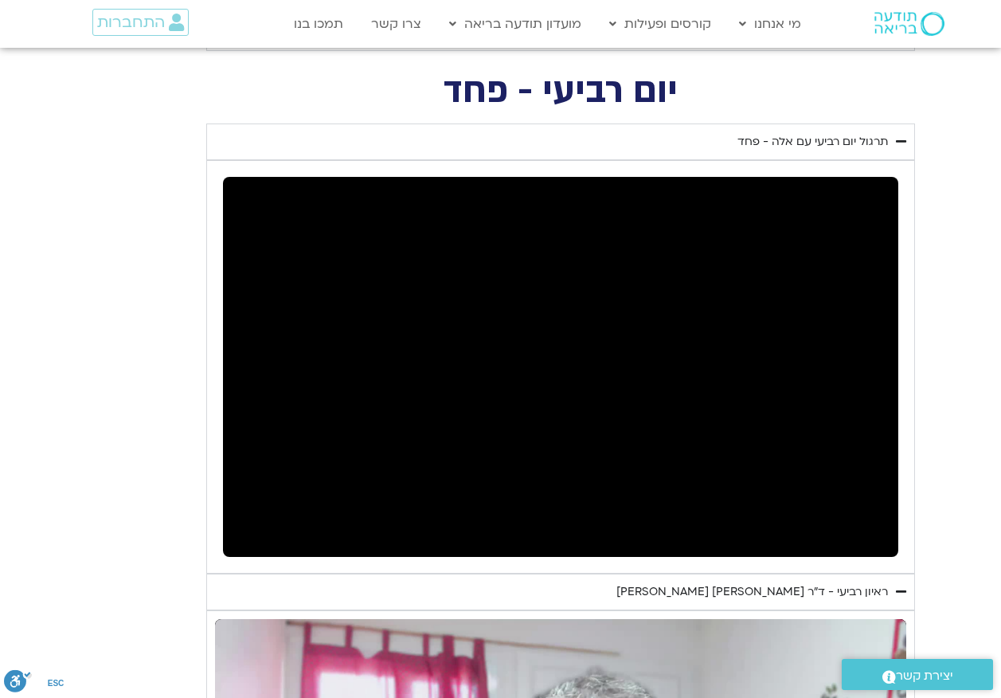
click at [262, 277] on div "Accordion. Open links with Enter or Space, close with Escape, and navigate with…" at bounding box center [560, 367] width 675 height 380
click at [281, 290] on div "Accordion. Open links with Enter or Space, close with Escape, and navigate with…" at bounding box center [560, 367] width 675 height 380
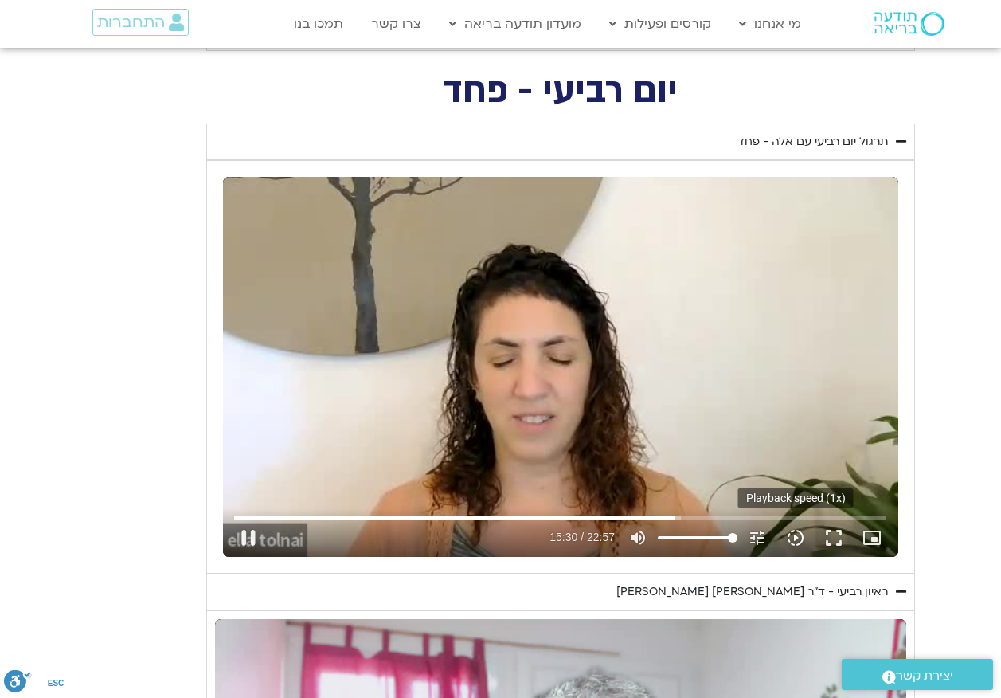
click at [798, 528] on icon "slow_motion_video" at bounding box center [795, 537] width 19 height 19
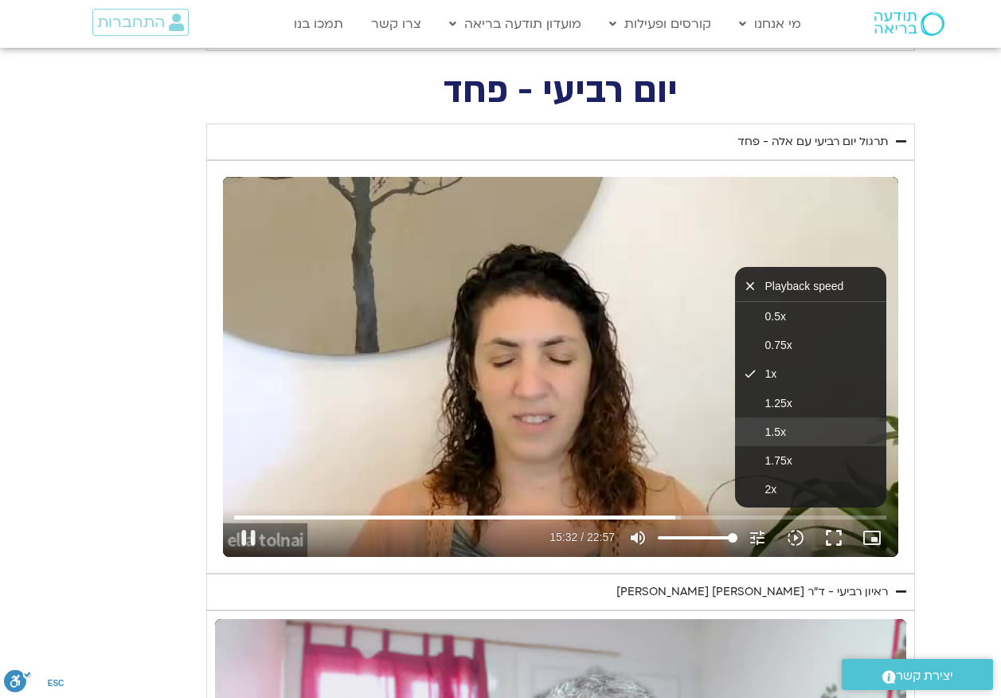
click at [759, 417] on button "1.5x" at bounding box center [810, 431] width 151 height 29
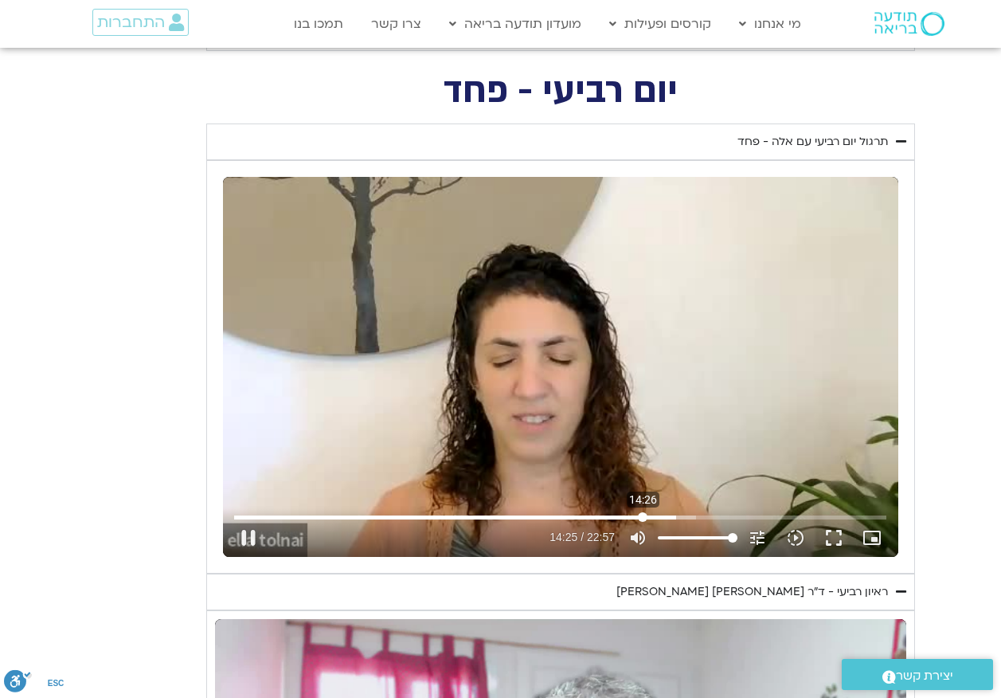
click at [643, 512] on input "Seek" at bounding box center [560, 517] width 652 height 10
click at [448, 381] on div "Skip Ad 14:26 pause 15:05 / 22:57 volume_up Mute tune Resolution Auto 240p slow…" at bounding box center [560, 367] width 675 height 380
click at [464, 303] on div "Skip Ad 9:17 play_arrow 15:06 / 22:57 volume_up Mute tune Resolution Auto 240p …" at bounding box center [560, 367] width 675 height 380
drag, startPoint x: 783, startPoint y: 518, endPoint x: 792, endPoint y: 514, distance: 10.4
click at [792, 518] on button "slow_motion_video Playback speed 1.5x 1.5x" at bounding box center [795, 537] width 38 height 38
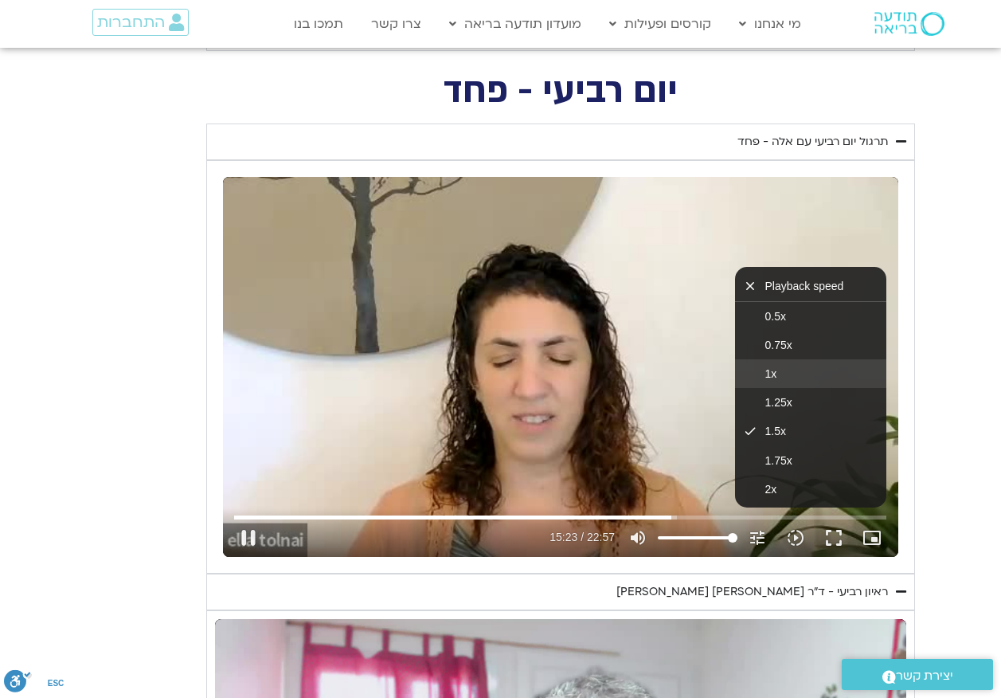
click at [760, 359] on button "1x" at bounding box center [810, 373] width 151 height 29
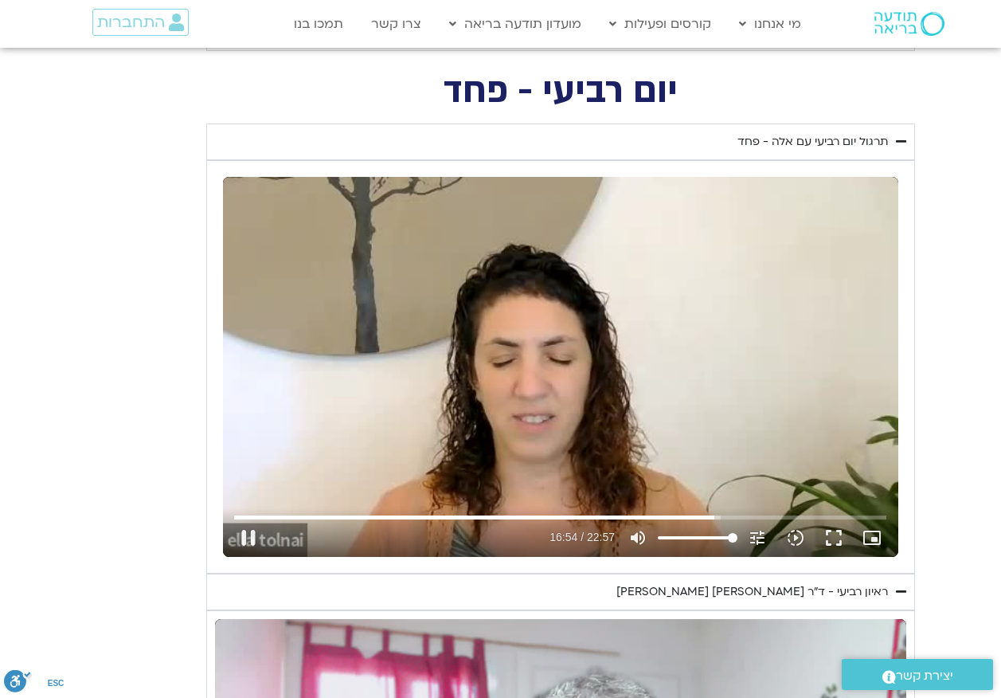
click at [602, 346] on div "Skip Ad 21:34 pause 16:54 / 22:57 volume_up Mute tune Resolution Auto 240p slow…" at bounding box center [560, 367] width 675 height 380
click at [519, 366] on div "Skip Ad 9:35 play_arrow 16:54 / 22:57 volume_up Mute tune Resolution Auto 240p …" at bounding box center [560, 367] width 675 height 380
click at [722, 512] on input "Seek" at bounding box center [560, 517] width 652 height 10
click at [792, 528] on icon "slow_motion_video" at bounding box center [795, 537] width 19 height 19
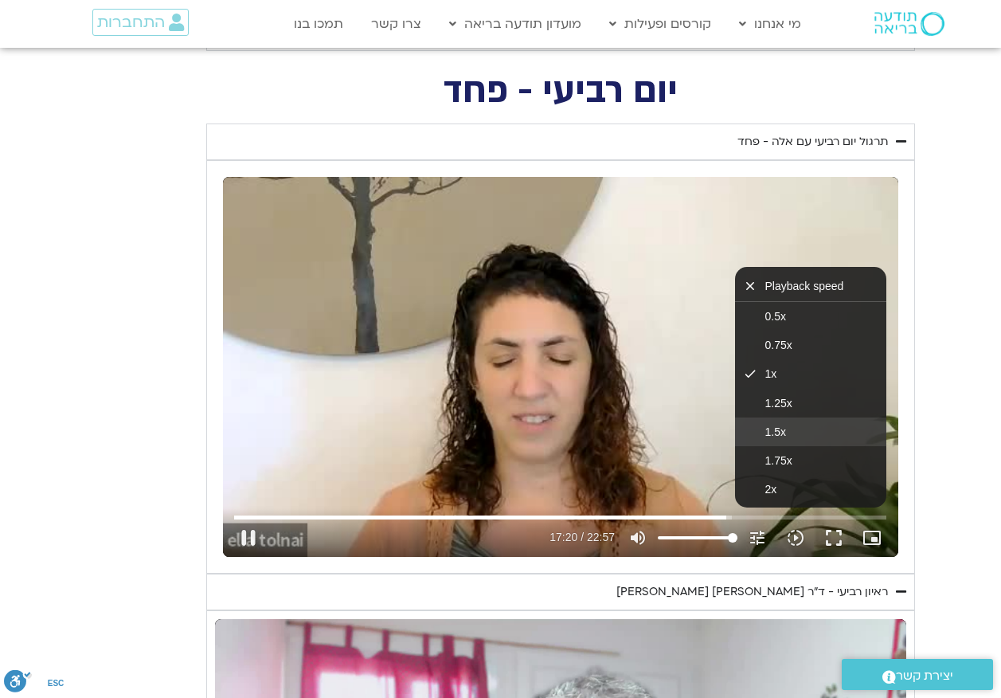
click at [782, 425] on span "1.5x" at bounding box center [775, 431] width 21 height 13
click at [773, 483] on span "2x" at bounding box center [771, 489] width 12 height 13
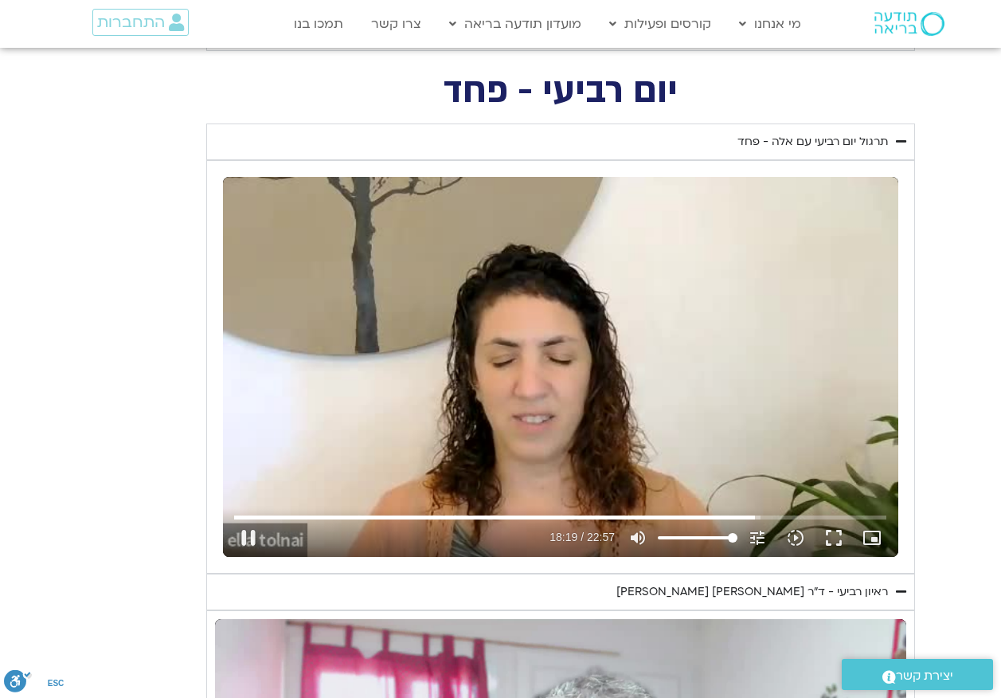
click at [512, 441] on div "Skip Ad 17:16 pause 18:19 / 22:57 volume_up Mute tune Resolution Auto 240p slow…" at bounding box center [560, 367] width 675 height 380
click at [686, 512] on input "Seek" at bounding box center [560, 517] width 652 height 10
click at [530, 354] on div "Skip Ad 12:52 play_arrow 15:57 / 22:57 volume_up Mute tune Resolution Auto 240p…" at bounding box center [560, 367] width 675 height 380
click at [579, 307] on div "Skip Ad 12:52 pause 17:03 / 22:57 volume_up Mute tune Resolution Auto 240p slow…" at bounding box center [560, 367] width 675 height 380
click at [801, 528] on icon "slow_motion_video" at bounding box center [795, 537] width 19 height 19
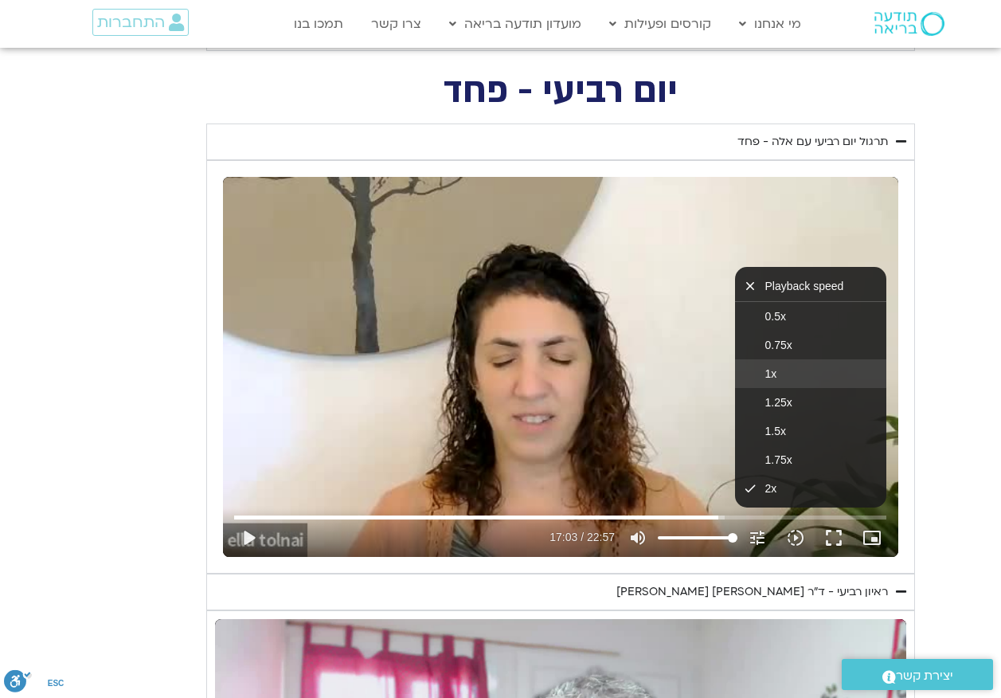
click at [795, 359] on button "1x" at bounding box center [810, 373] width 151 height 29
click at [538, 337] on div "Skip Ad 20:50 play_arrow 17:03 / 22:57 volume_up Mute tune Resolution Auto 240p…" at bounding box center [560, 367] width 675 height 380
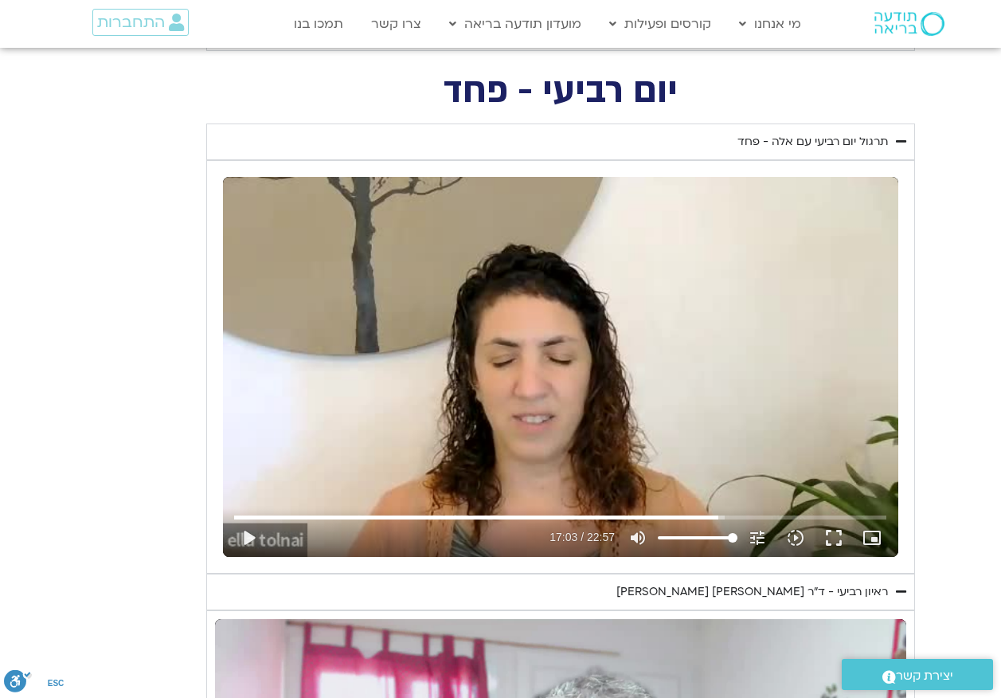
click at [539, 337] on div "Skip Ad 20:50 play_arrow 17:03 / 22:57 volume_up Mute tune Resolution Auto 240p…" at bounding box center [560, 367] width 675 height 380
type input "1377.76"
